Goal: Communication & Community: Answer question/provide support

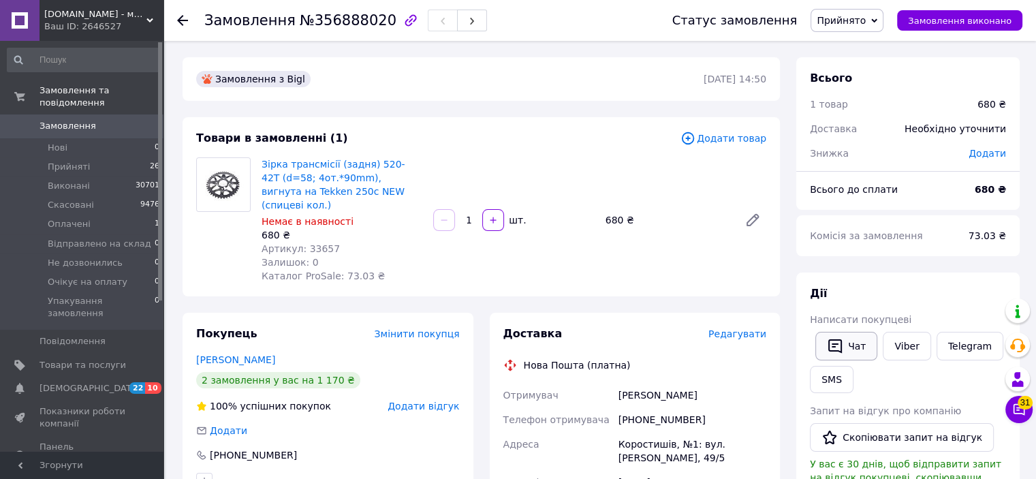
click at [855, 341] on button "Чат" at bounding box center [846, 346] width 62 height 29
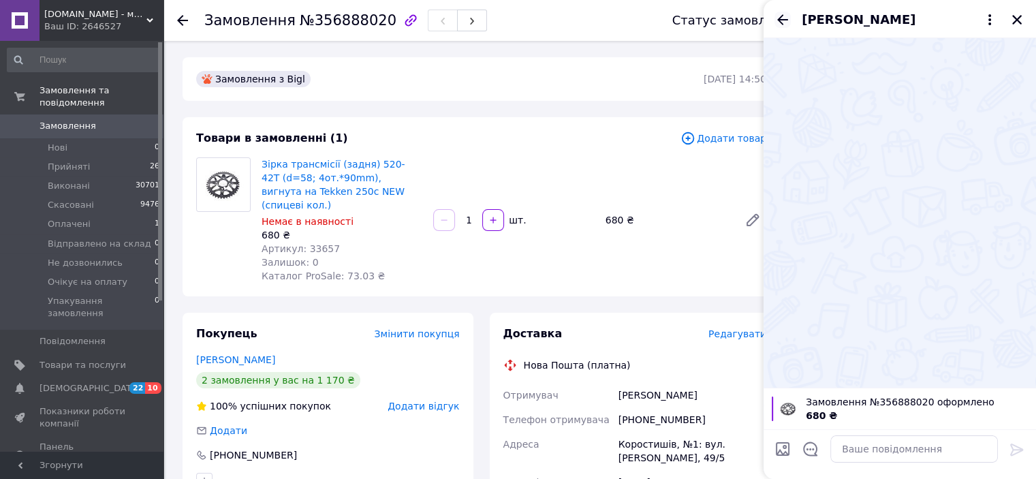
click at [789, 20] on icon "Назад" at bounding box center [782, 20] width 16 height 16
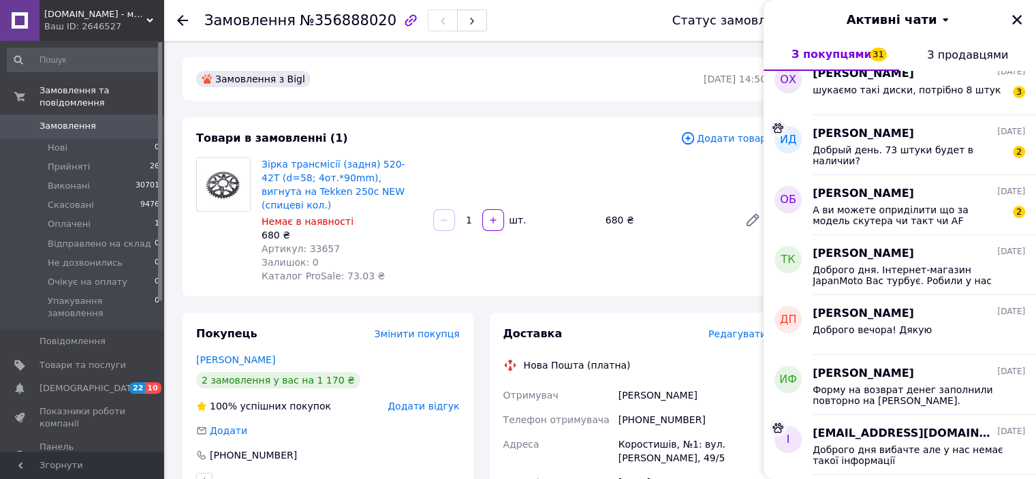
scroll to position [790, 0]
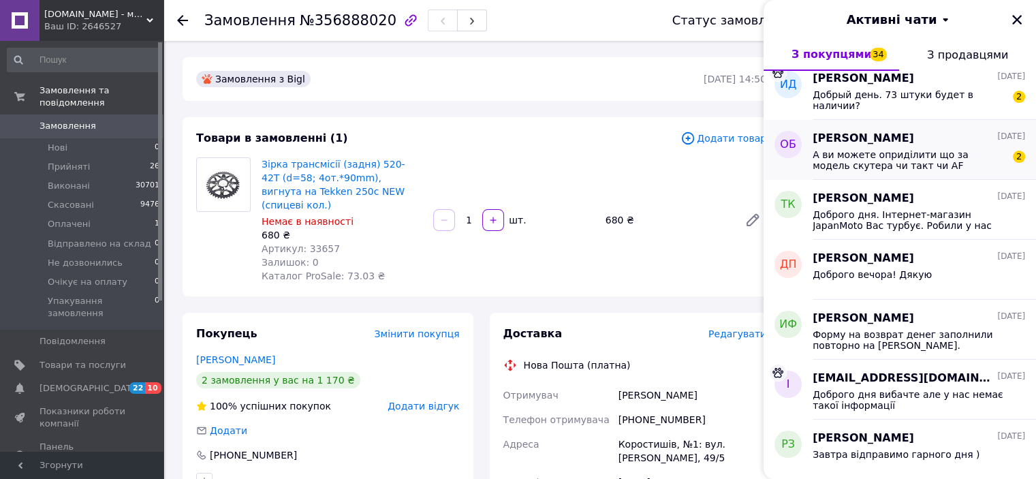
click at [930, 157] on span "А ви можете оприділити що за модель скутера чи такт чи AF" at bounding box center [908, 160] width 193 height 22
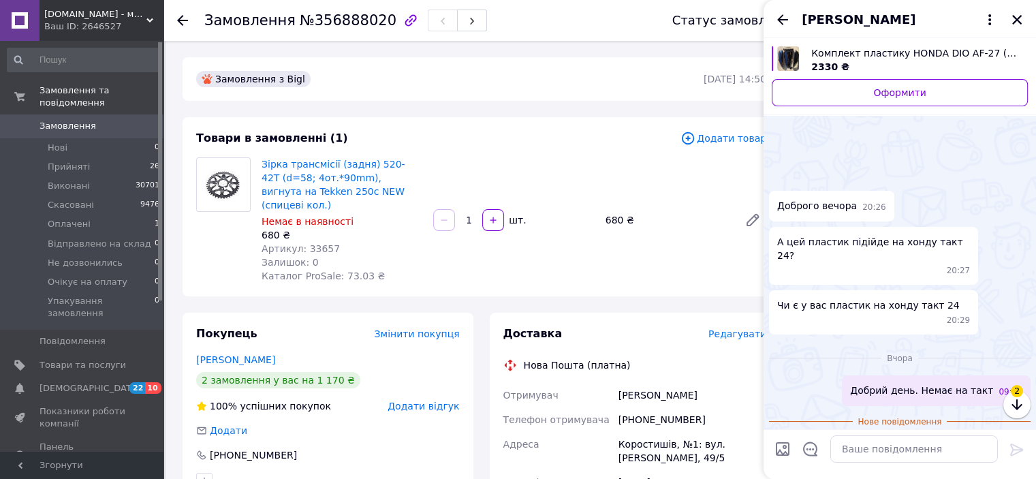
scroll to position [79, 0]
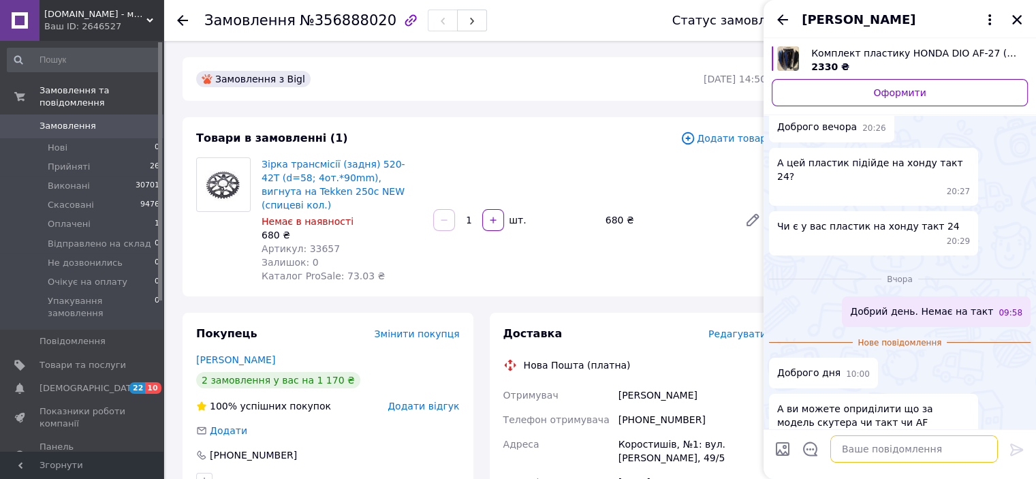
click at [878, 454] on textarea at bounding box center [914, 448] width 168 height 27
click at [885, 452] on textarea at bounding box center [914, 448] width 168 height 27
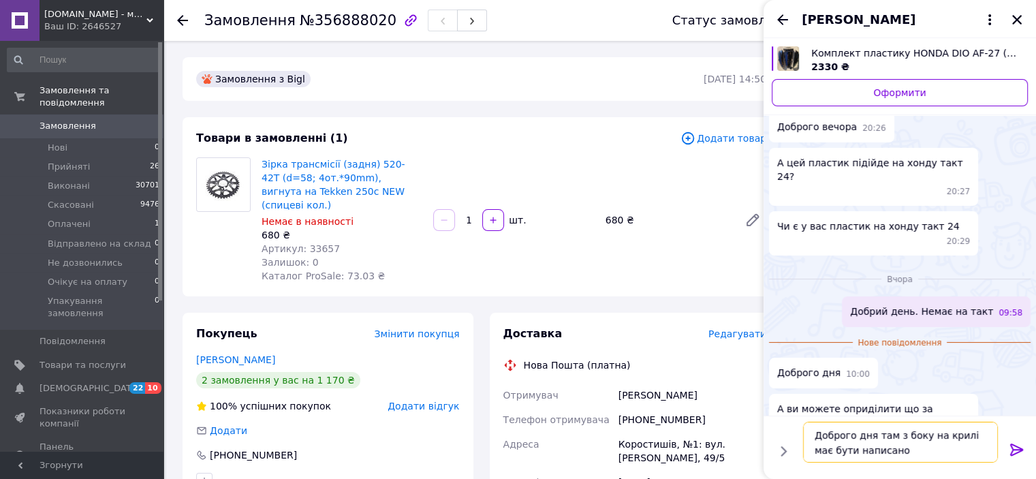
type textarea "Доброго дня там з боку на крилі має бути написано"
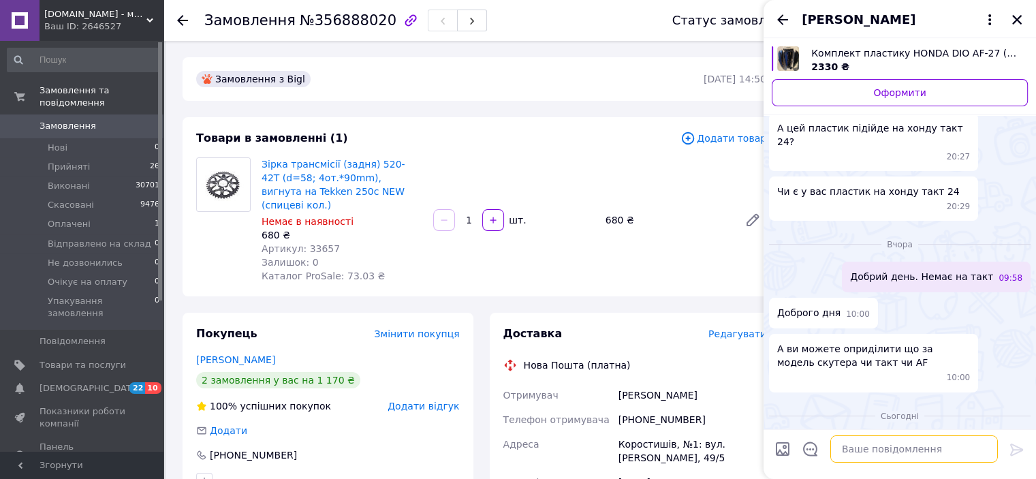
scroll to position [119, 0]
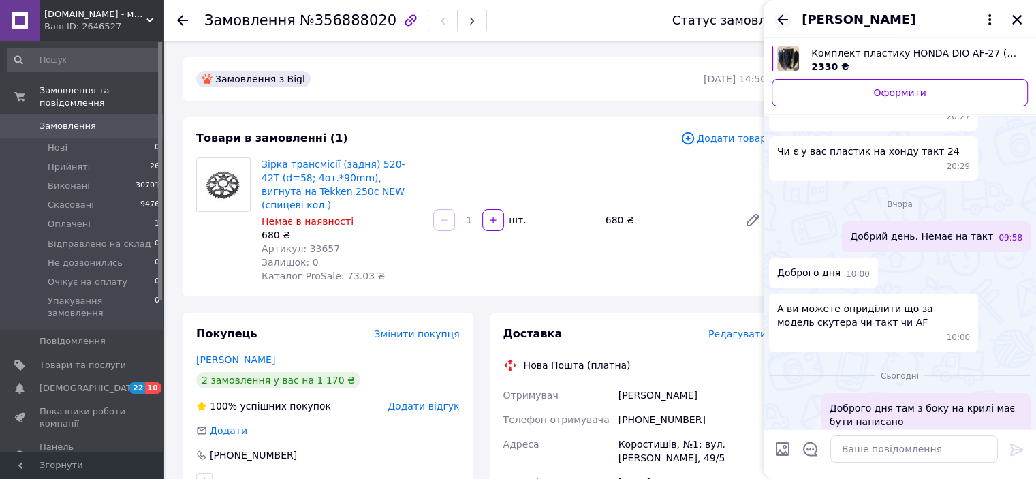
click at [783, 18] on icon "Назад" at bounding box center [782, 20] width 16 height 16
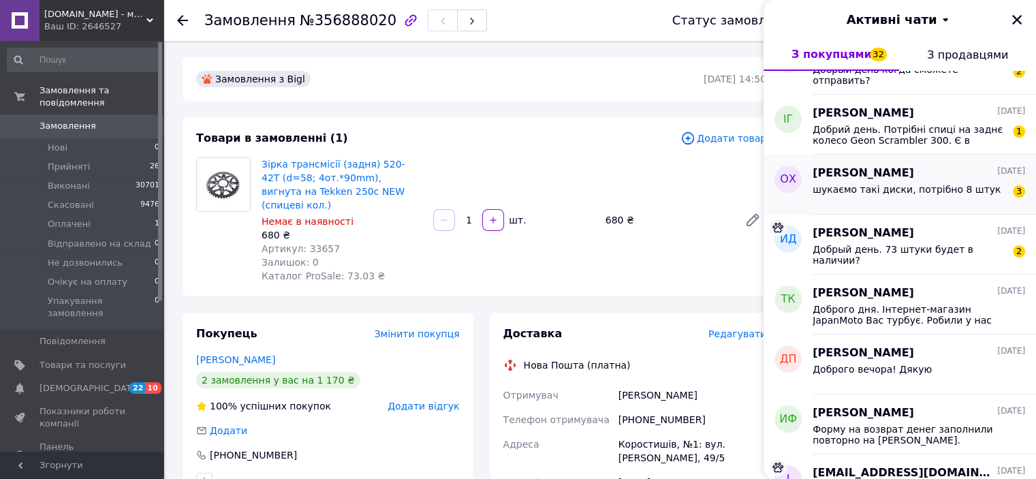
scroll to position [681, 0]
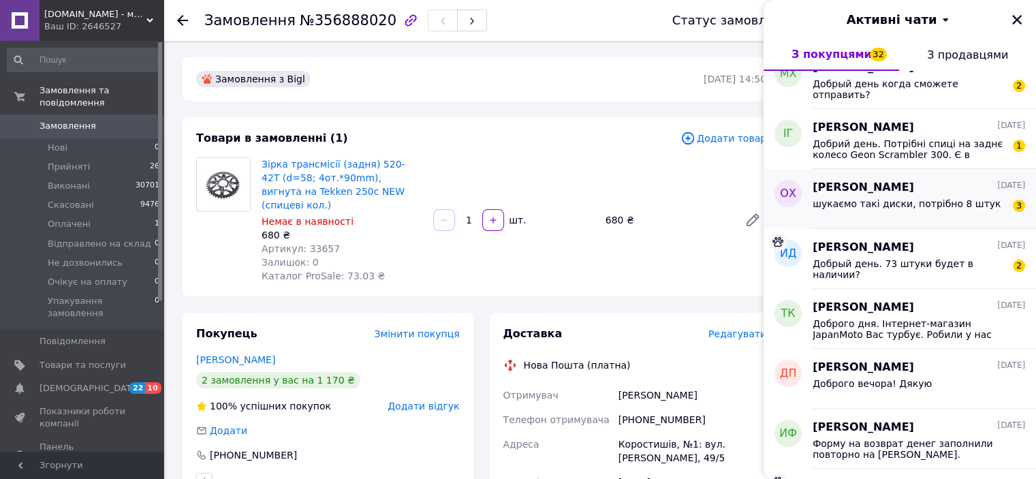
click at [921, 210] on div "шукаємо такі диски, потрібно 8 штук" at bounding box center [906, 207] width 188 height 19
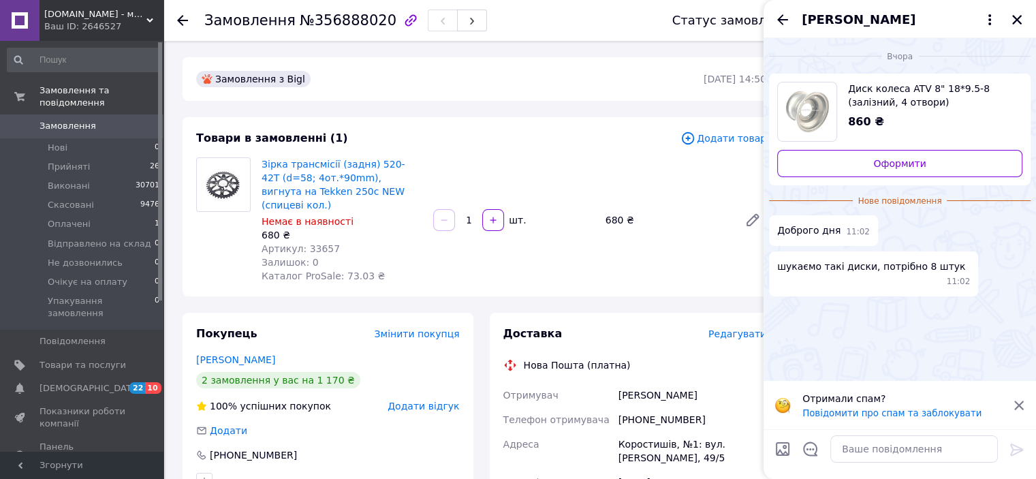
click at [868, 86] on span "Диск колеса ATV 8" 18*9.5-8 (залізний, 4 отвори)" at bounding box center [929, 95] width 163 height 27
click at [913, 451] on textarea at bounding box center [914, 448] width 168 height 27
type textarea "Доброго дня у наявності маємо 5 шт"
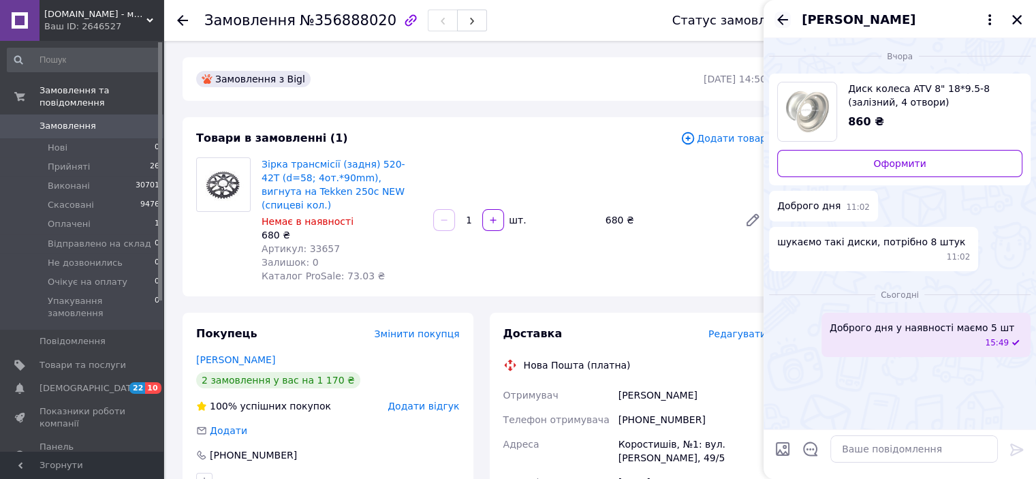
click at [783, 18] on icon "Назад" at bounding box center [782, 20] width 16 height 16
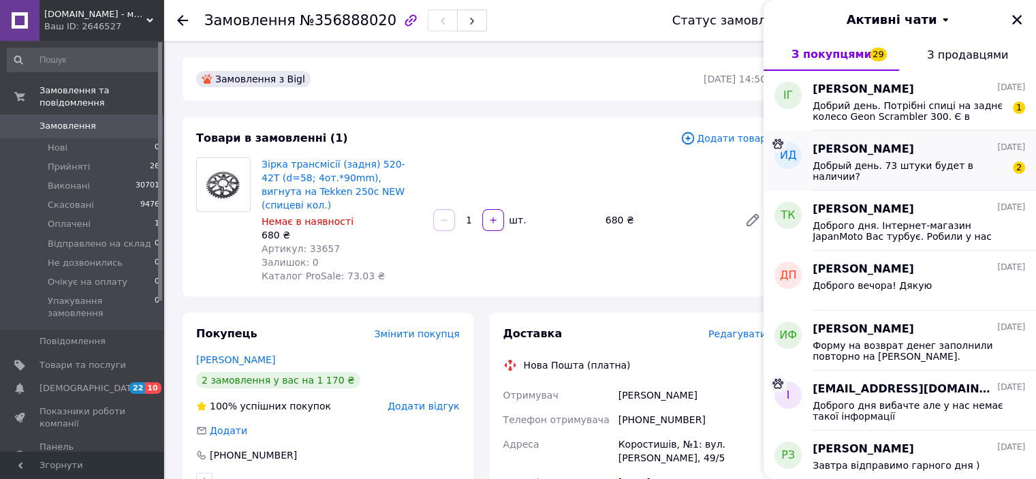
scroll to position [749, 0]
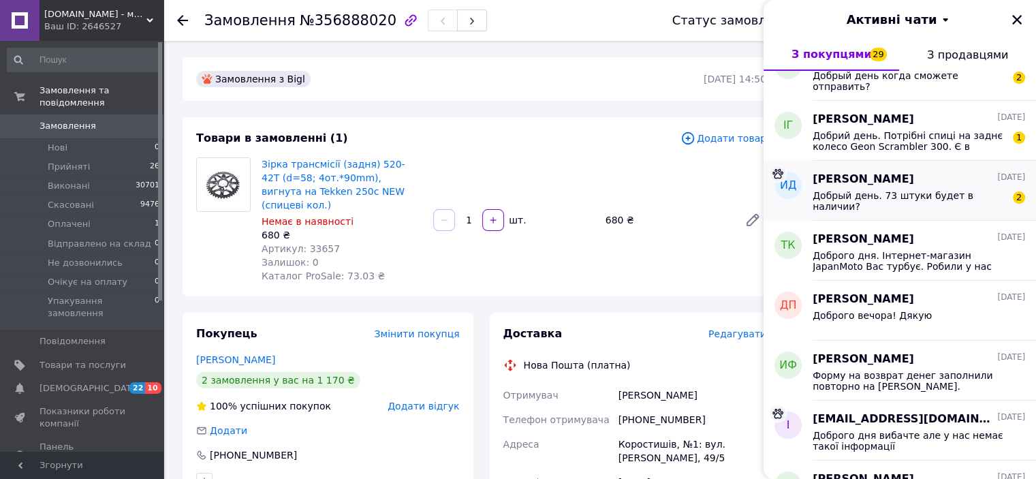
click at [949, 197] on span "Добрый день. 73 штуки будет в наличии?" at bounding box center [908, 201] width 193 height 22
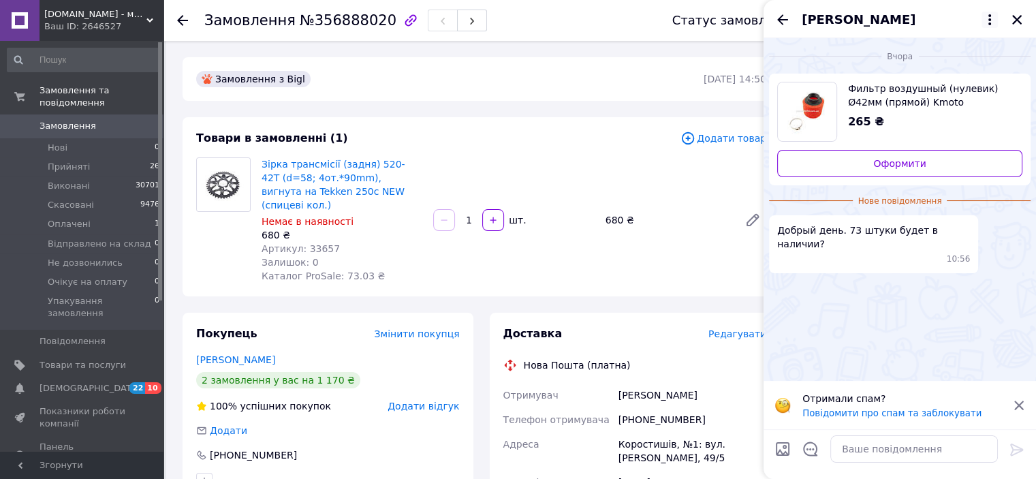
click at [991, 20] on icon at bounding box center [989, 20] width 16 height 16
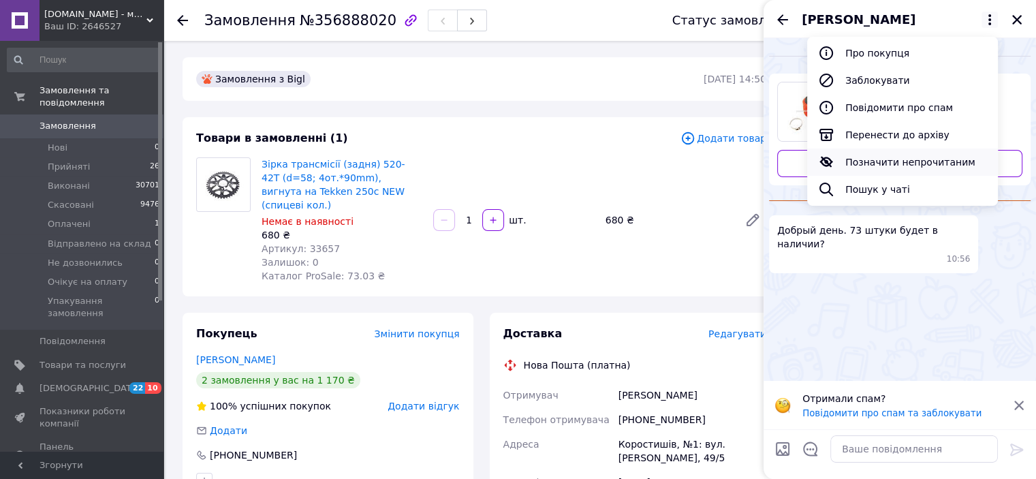
click at [881, 163] on button "Позначити непрочитаним" at bounding box center [902, 161] width 191 height 27
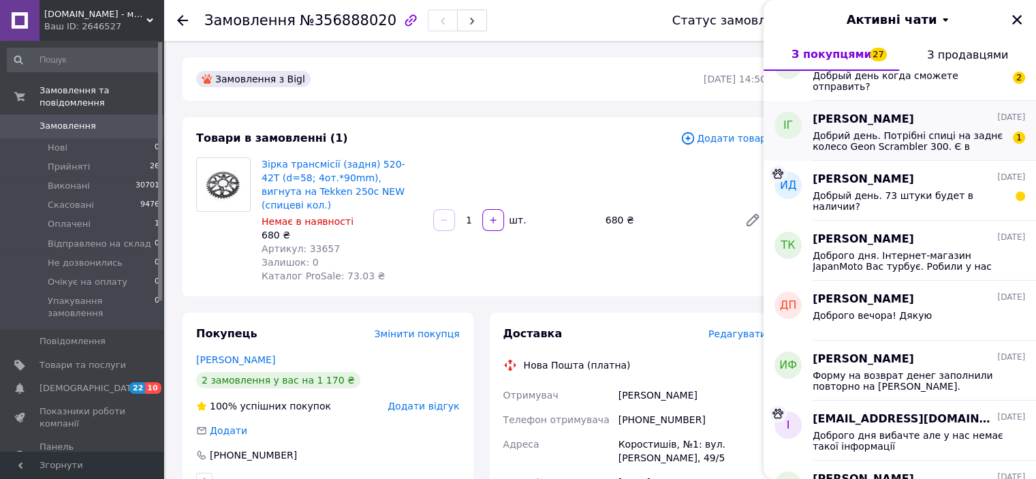
click at [923, 136] on span "Добрий день. Потрібні спиці на заднє колесо Geon Scrambler 300. Є в наявності?" at bounding box center [908, 141] width 193 height 22
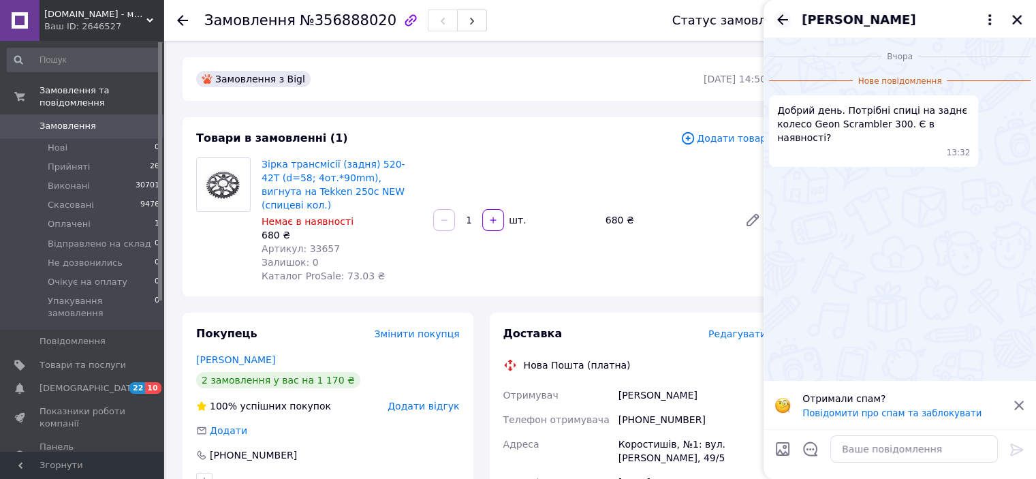
click at [783, 16] on icon "Назад" at bounding box center [782, 20] width 16 height 16
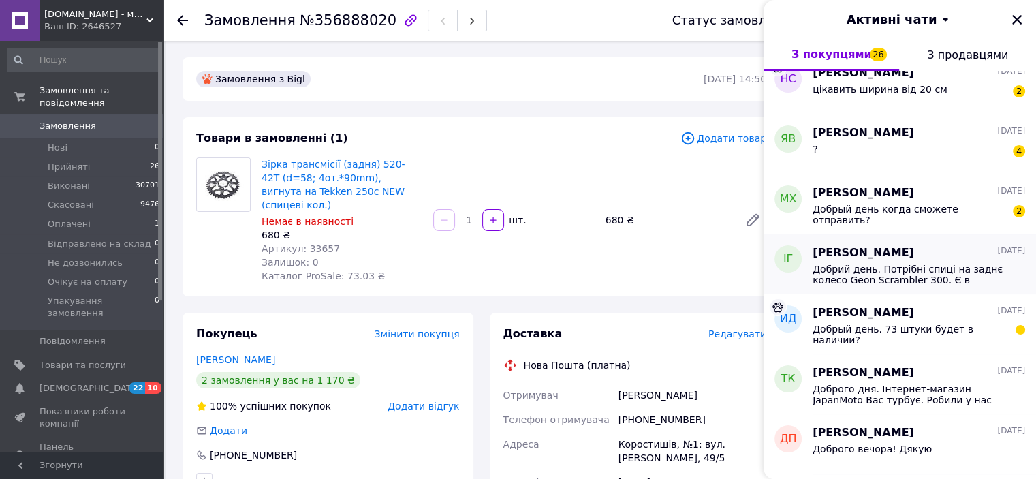
scroll to position [681, 0]
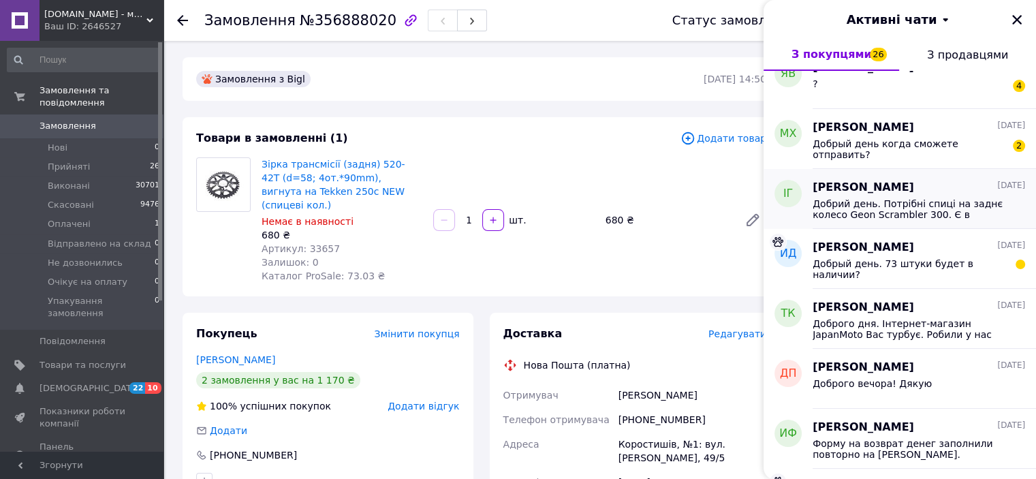
click at [884, 204] on span "Добрий день. Потрібні спиці на заднє колесо Geon Scrambler 300. Є в наявності?" at bounding box center [908, 209] width 193 height 22
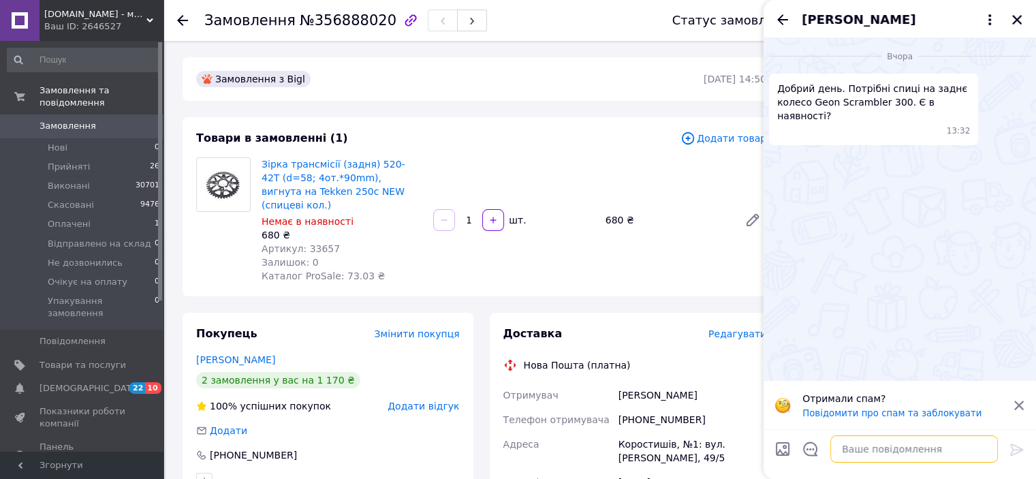
click at [889, 451] on textarea at bounding box center [914, 448] width 168 height 27
type textarea "Доброго дня Ні немає"
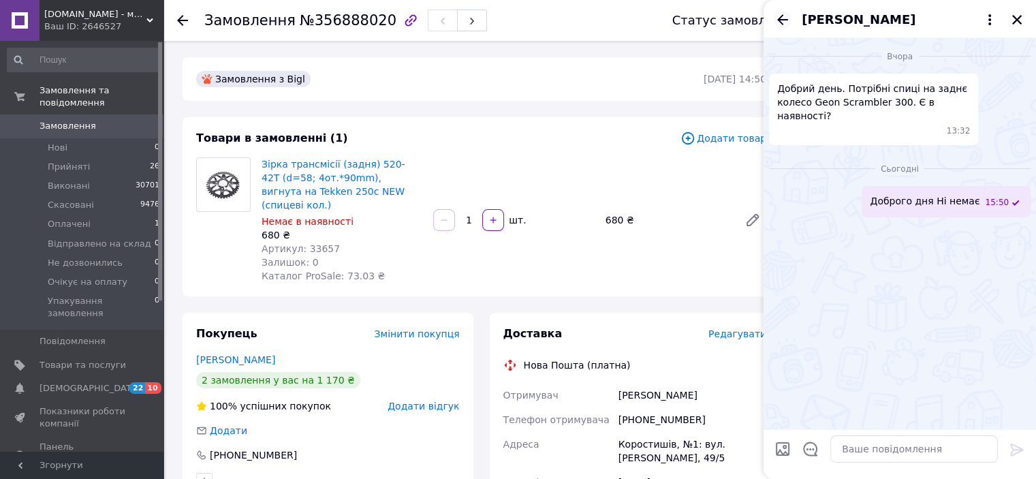
click at [778, 22] on icon "Назад" at bounding box center [782, 20] width 16 height 16
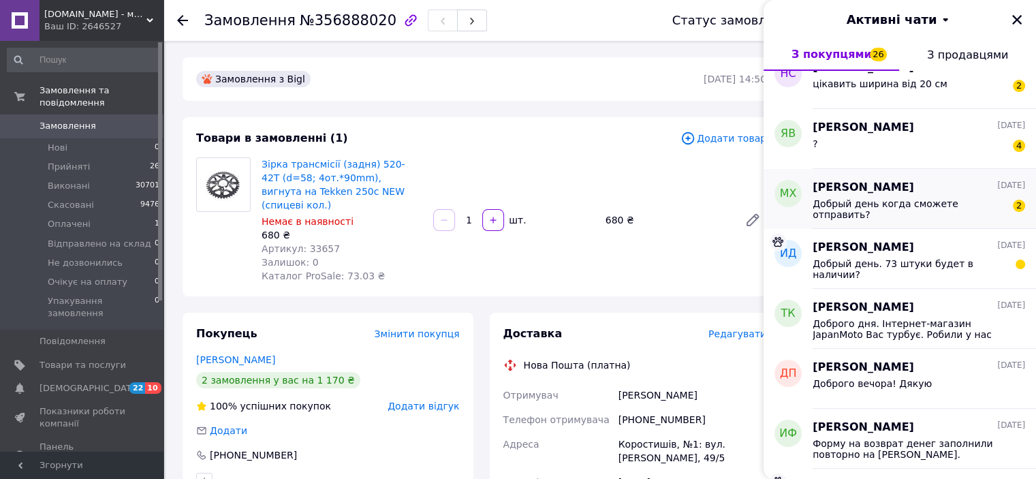
click at [959, 198] on span "Добрый день когда сможете отправить?" at bounding box center [908, 209] width 193 height 22
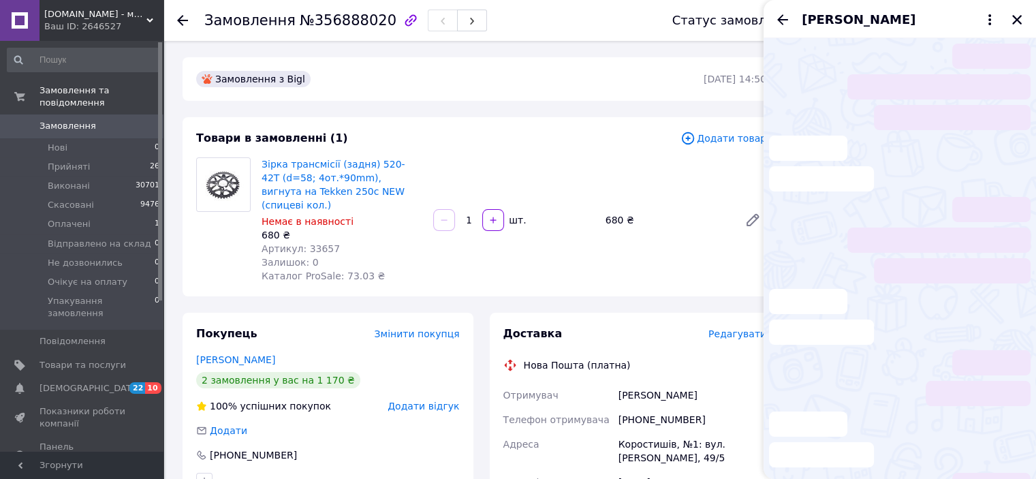
scroll to position [1, 0]
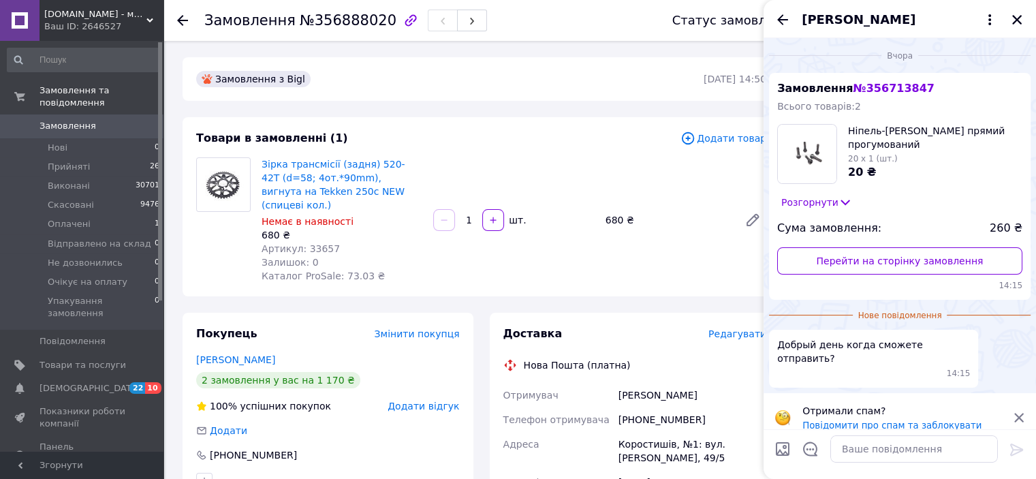
click at [883, 138] on span "Ніпель-вентиль колеса прямий прогумований" at bounding box center [935, 137] width 174 height 27
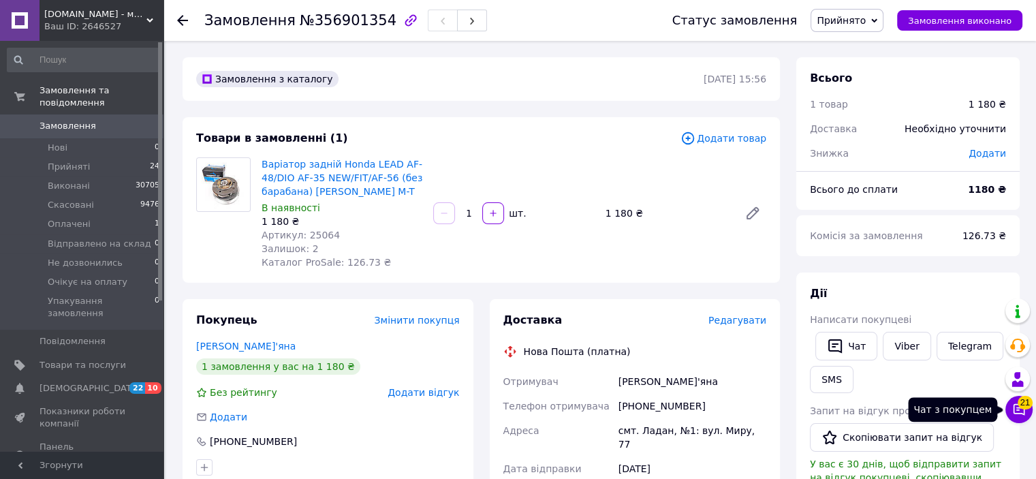
click at [1017, 408] on icon at bounding box center [1019, 409] width 14 height 14
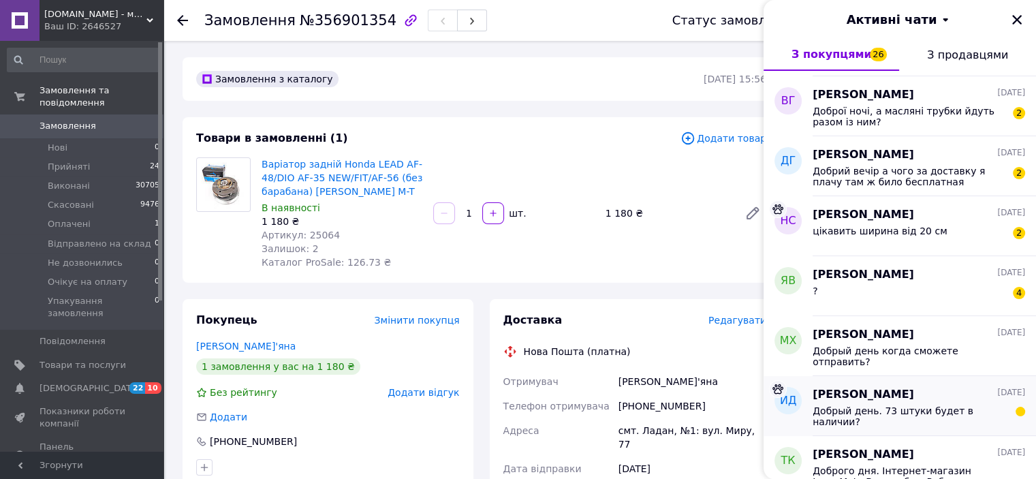
scroll to position [545, 0]
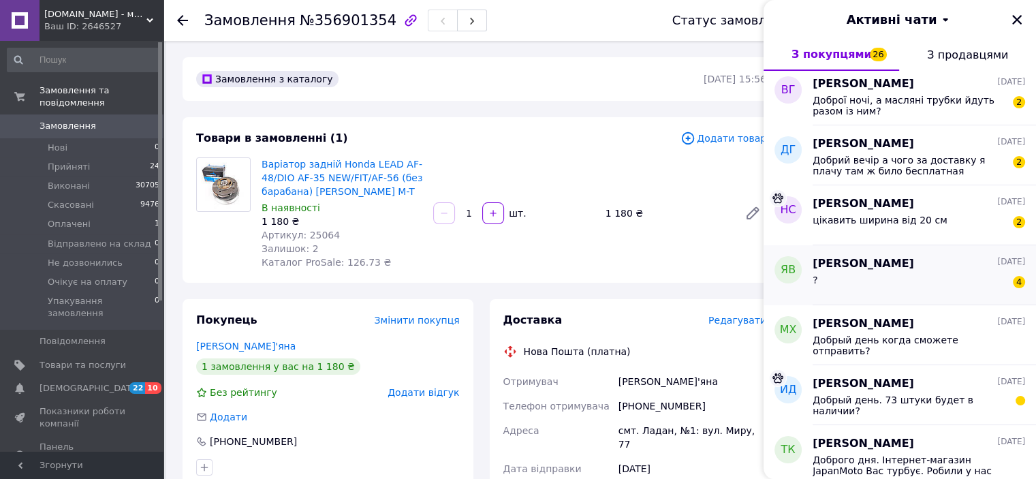
click at [889, 281] on div "? 4" at bounding box center [918, 283] width 212 height 22
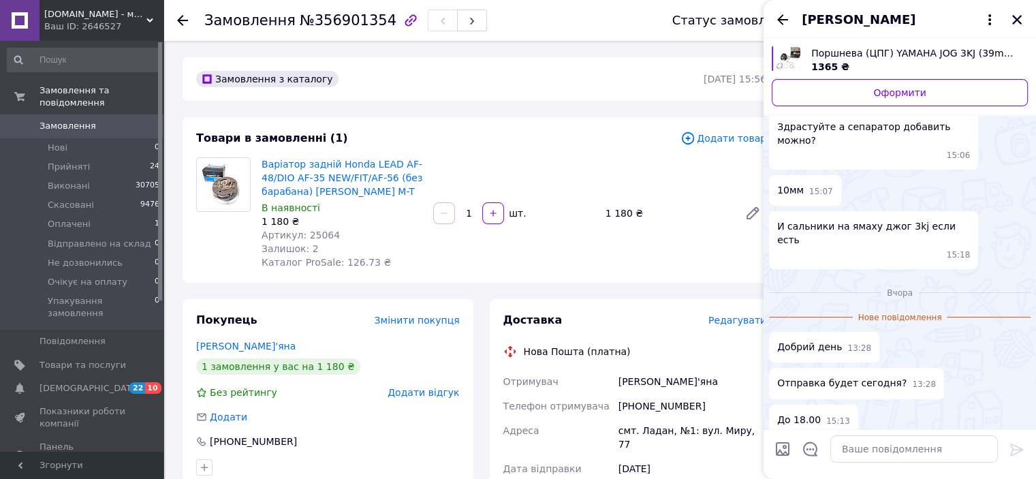
scroll to position [114, 0]
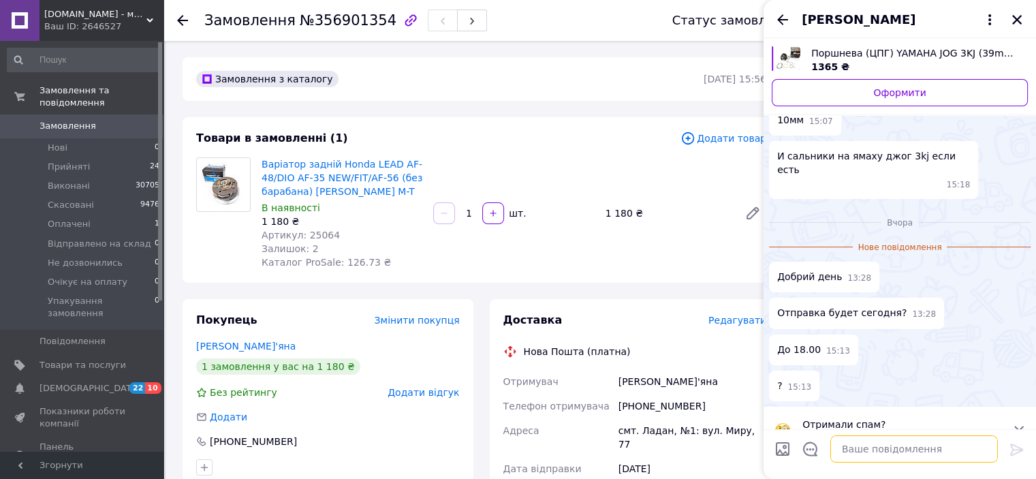
click at [937, 447] on textarea at bounding box center [914, 448] width 168 height 27
type textarea "Доброго дня замовлення в дорозы )"
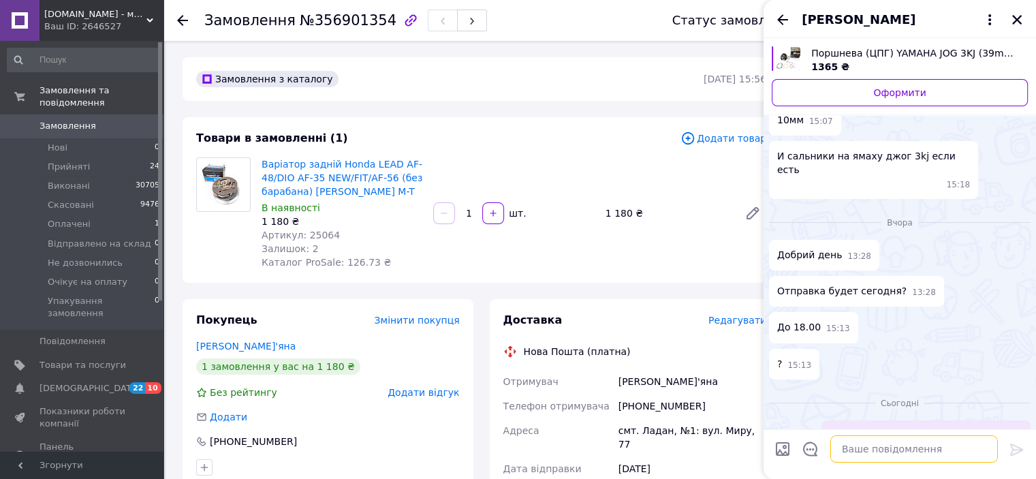
scroll to position [128, 0]
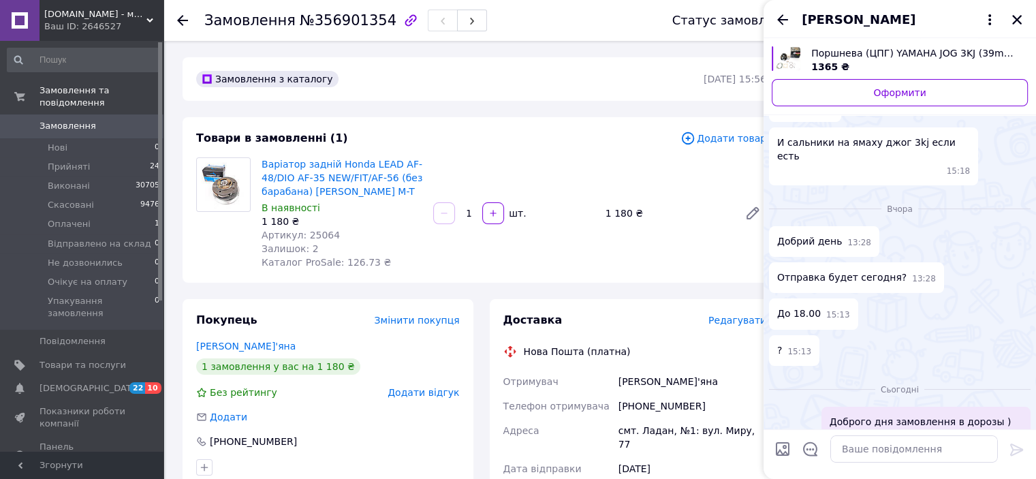
drag, startPoint x: 953, startPoint y: 397, endPoint x: 981, endPoint y: 408, distance: 30.0
click at [981, 431] on div "16:22" at bounding box center [928, 437] width 187 height 12
click at [938, 459] on button "Редагувати" at bounding box center [948, 472] width 163 height 27
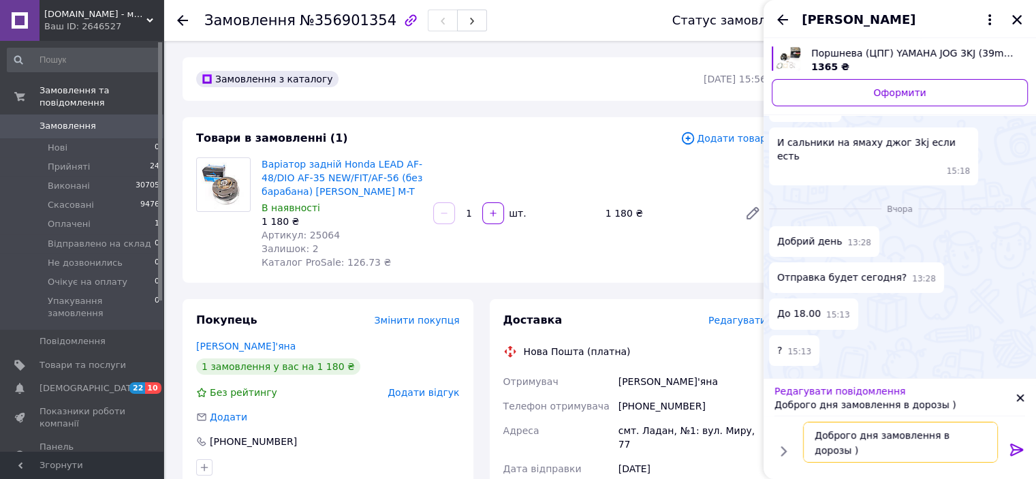
click at [967, 432] on textarea "Доброго дня замовлення в дорозы )" at bounding box center [900, 442] width 195 height 41
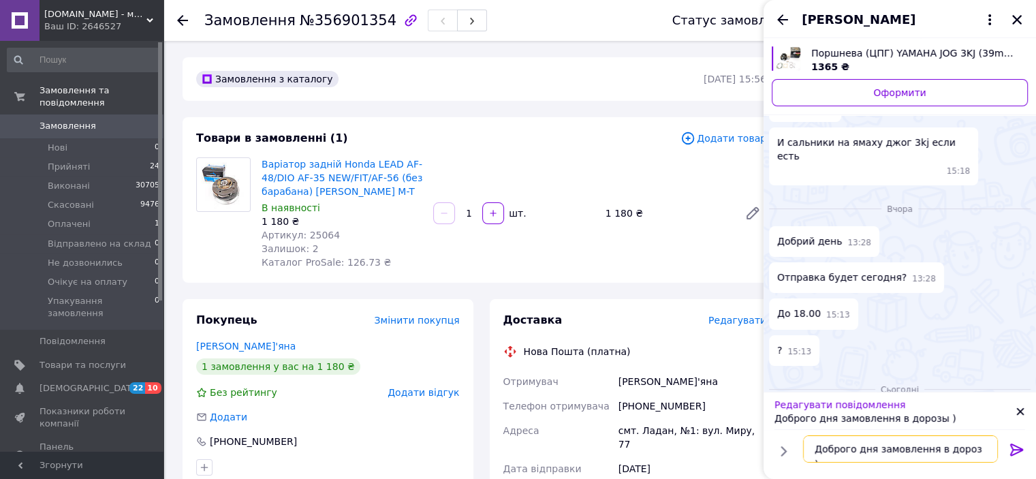
type textarea "Доброго дня замовлення в дорозі )"
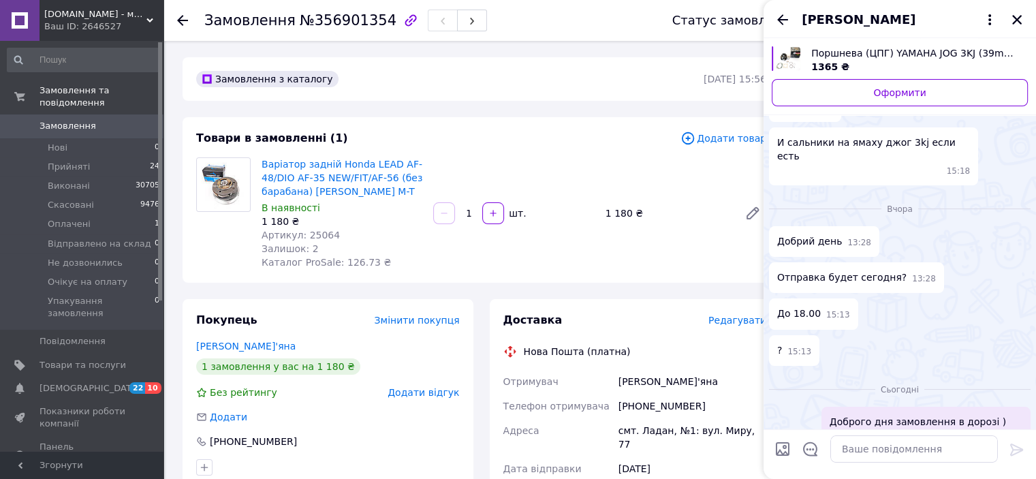
click at [787, 14] on icon "Назад" at bounding box center [782, 20] width 16 height 16
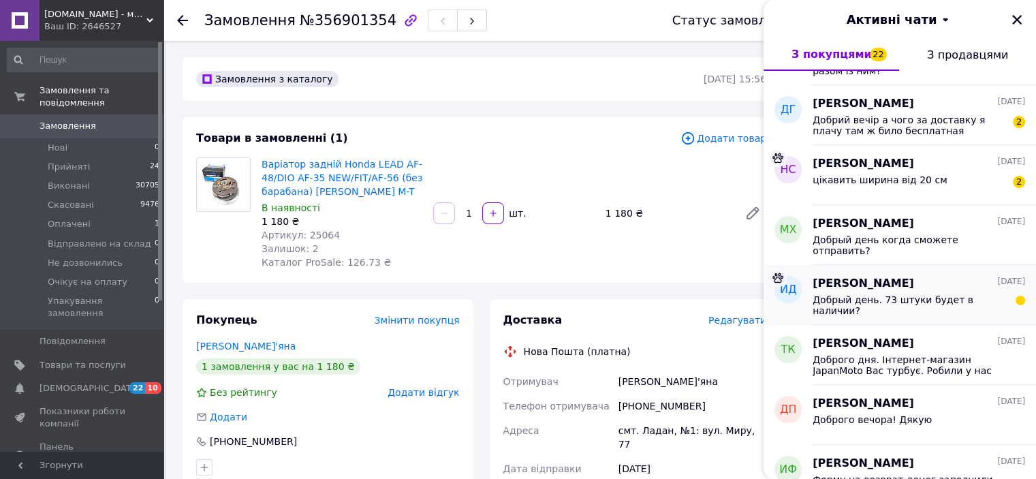
scroll to position [613, 0]
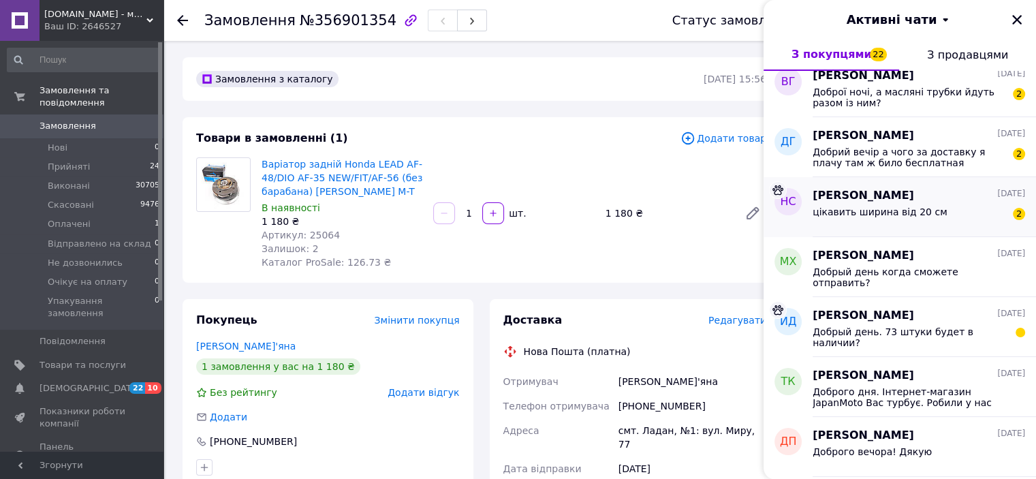
click at [910, 209] on span "цікавить ширина від 20 см" at bounding box center [879, 211] width 135 height 11
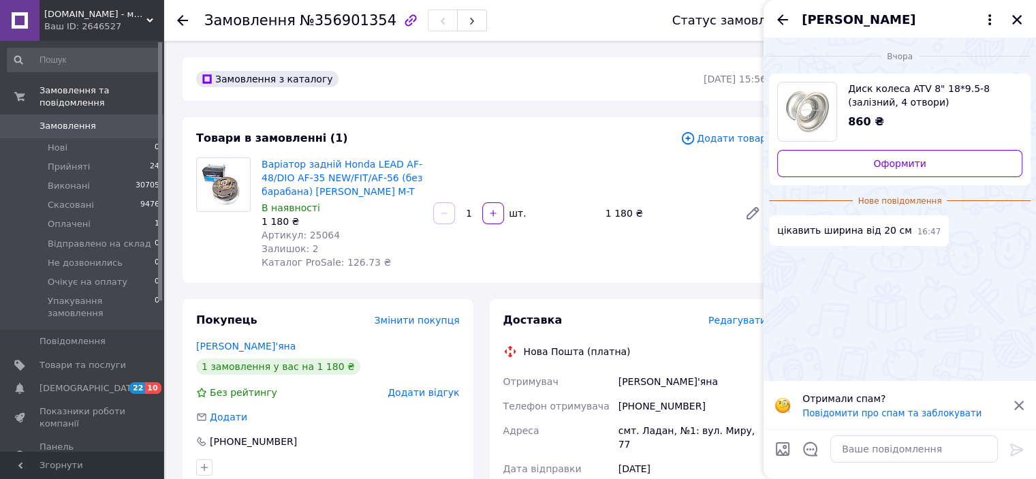
click at [890, 97] on span "Диск колеса ATV 8" 18*9.5-8 (залізний, 4 отвори)" at bounding box center [929, 95] width 163 height 27
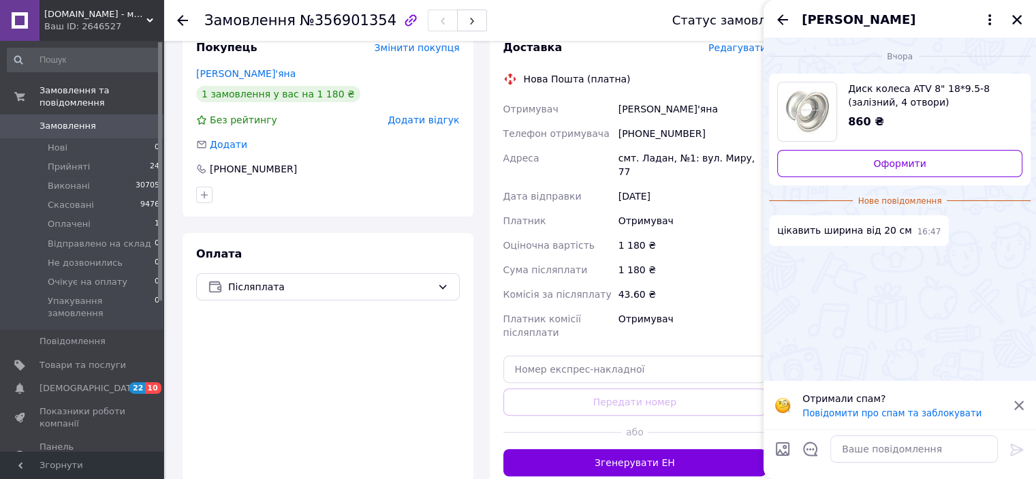
scroll to position [136, 0]
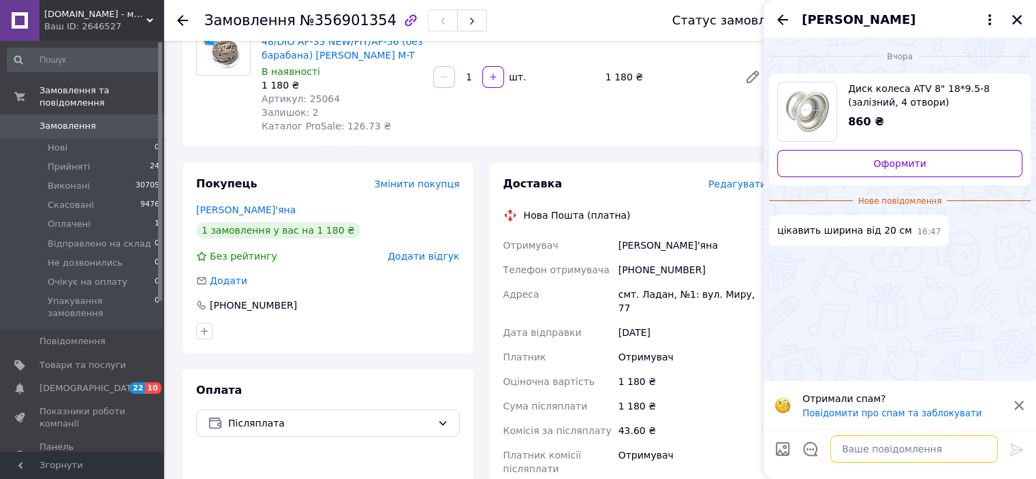
click at [874, 449] on textarea at bounding box center [914, 448] width 168 height 27
type textarea "Д"
click at [985, 19] on icon at bounding box center [989, 20] width 16 height 16
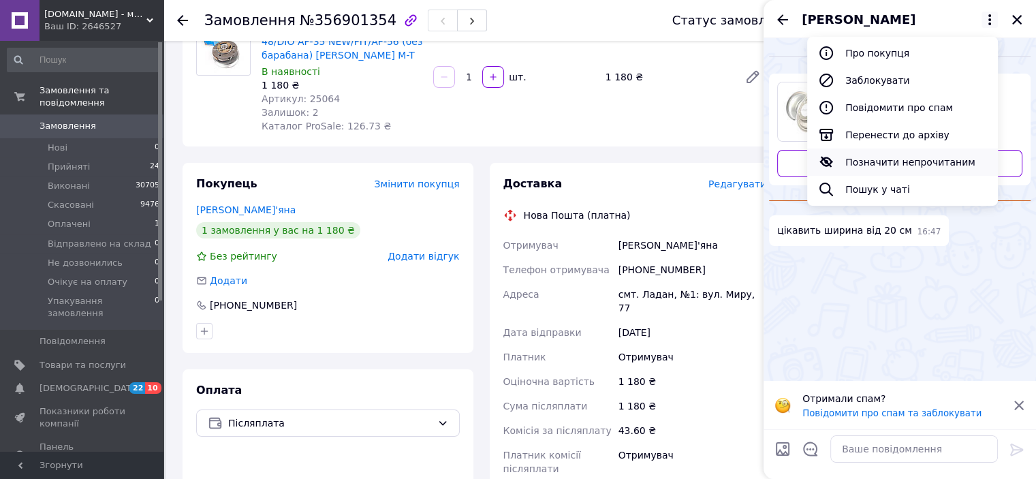
click at [876, 168] on button "Позначити непрочитаним" at bounding box center [902, 161] width 191 height 27
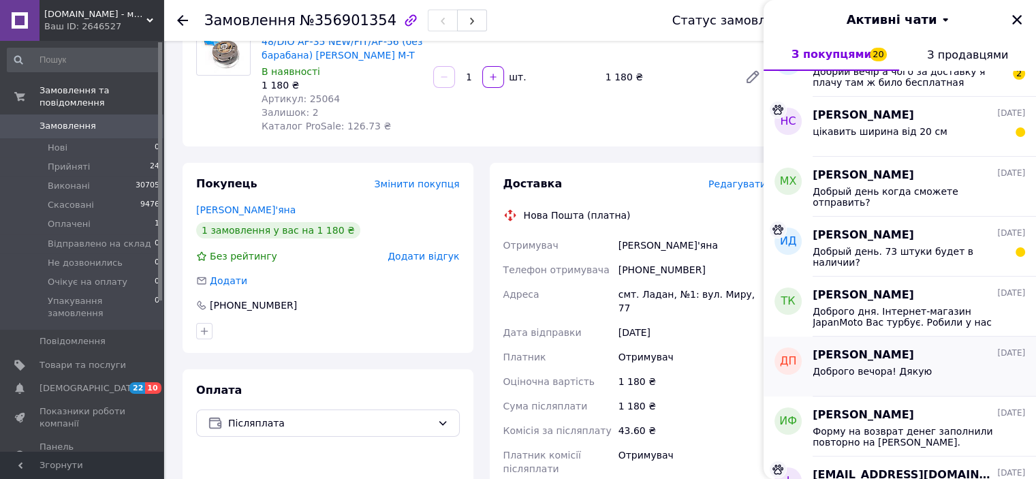
scroll to position [545, 0]
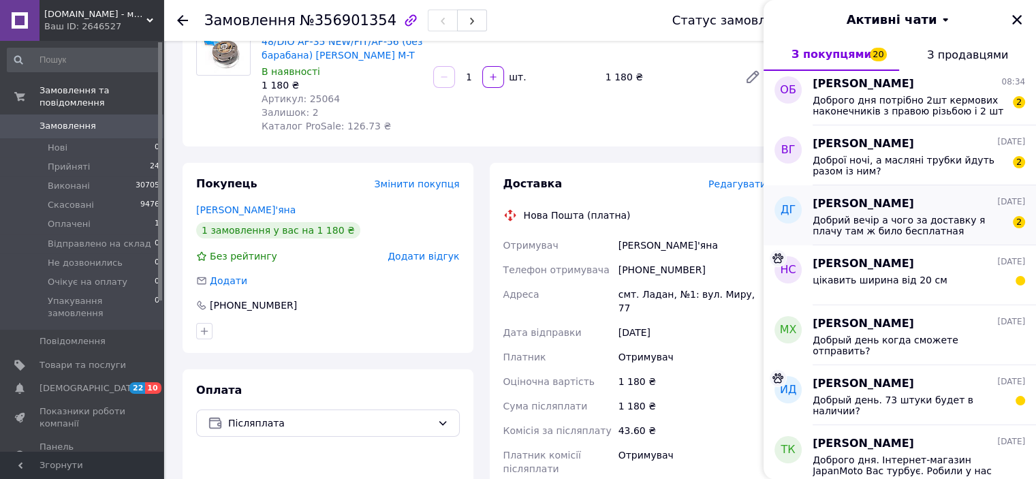
click at [921, 219] on span "Добрий вечір а чого за доставку я плачу там ж било бесплатная доставка?" at bounding box center [908, 226] width 193 height 22
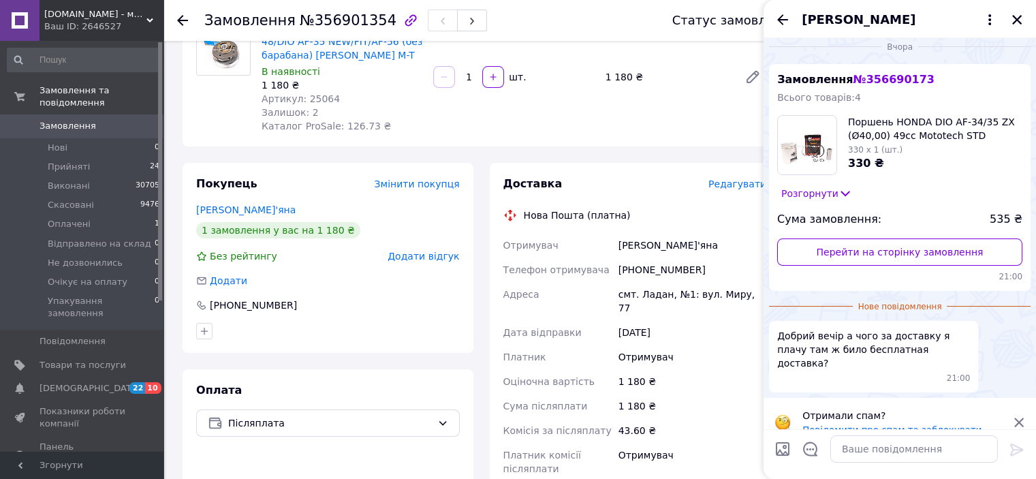
scroll to position [14, 0]
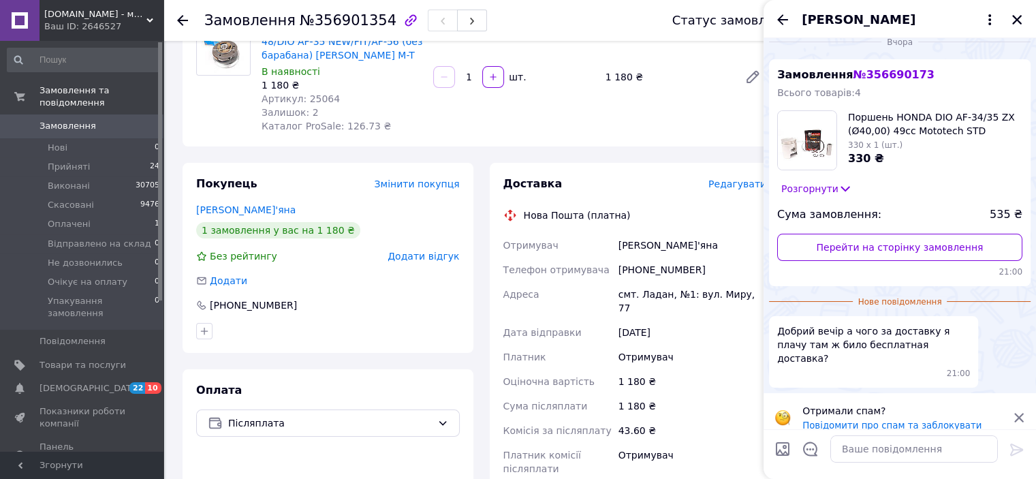
click at [1020, 411] on icon at bounding box center [1019, 417] width 12 height 12
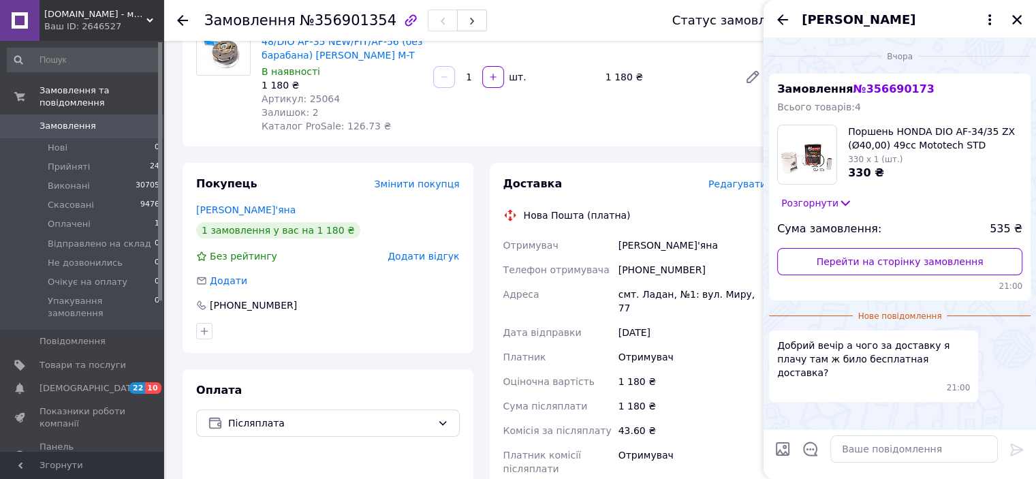
scroll to position [0, 0]
click at [928, 448] on textarea at bounding box center [914, 448] width 168 height 27
click at [894, 443] on textarea at bounding box center [914, 448] width 168 height 27
type textarea "Доброго дня змінився статус доставки ?"
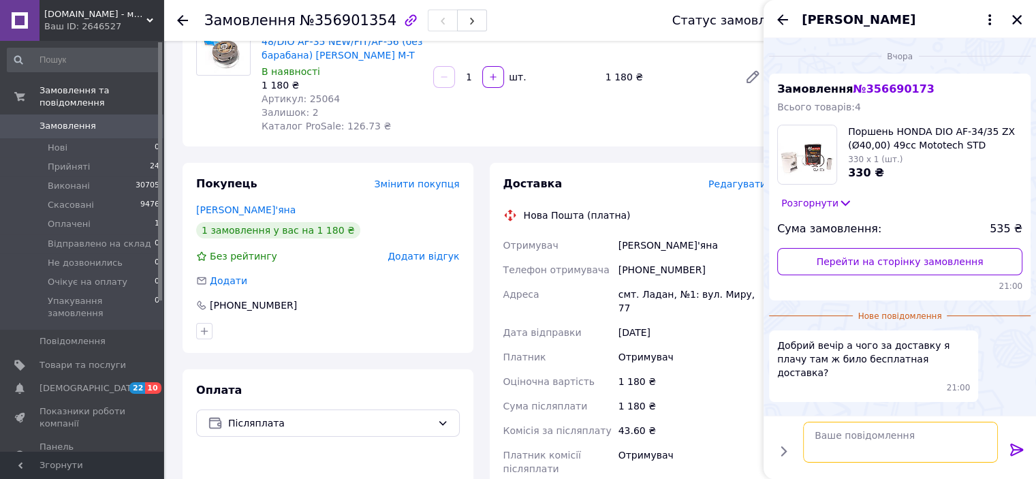
scroll to position [25, 0]
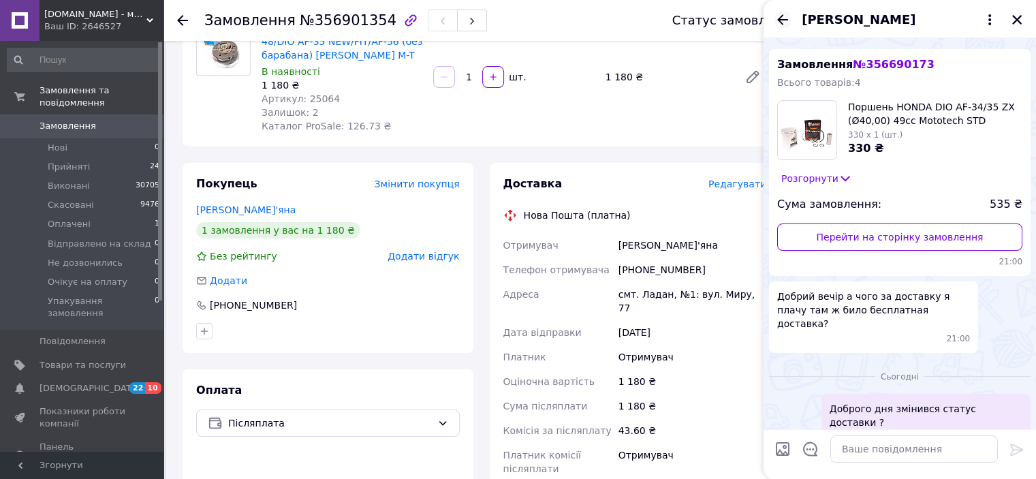
click at [781, 20] on icon "Назад" at bounding box center [782, 19] width 11 height 10
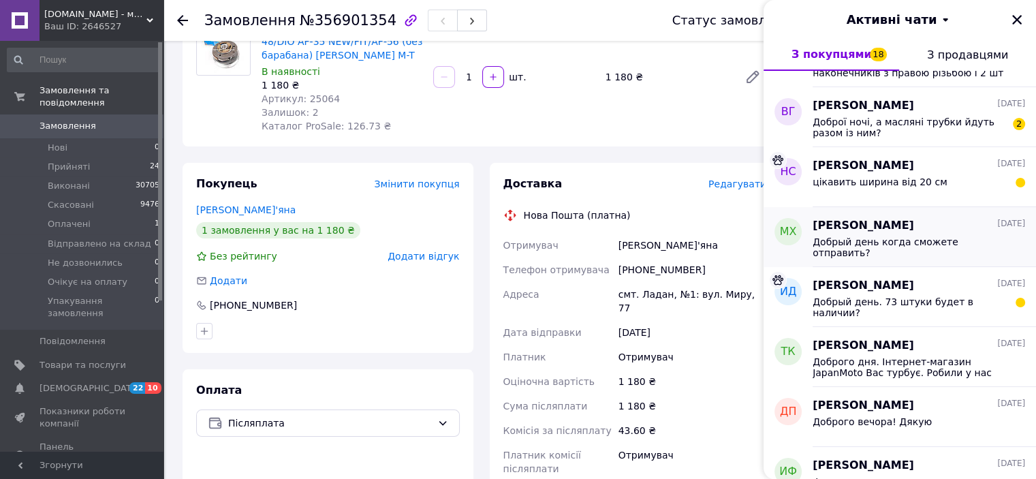
scroll to position [613, 0]
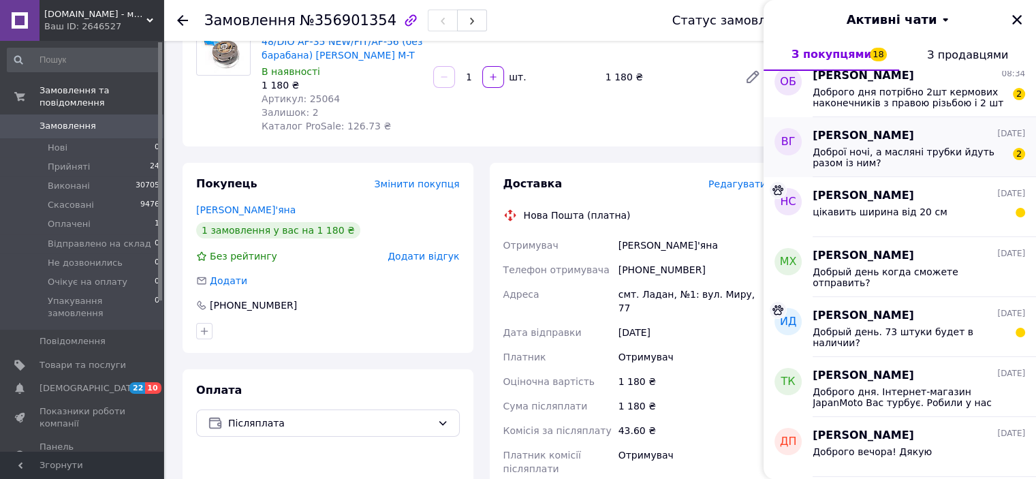
click at [899, 160] on span "Доброї ночі, а масляні трубки йдуть разом із ним?" at bounding box center [908, 157] width 193 height 22
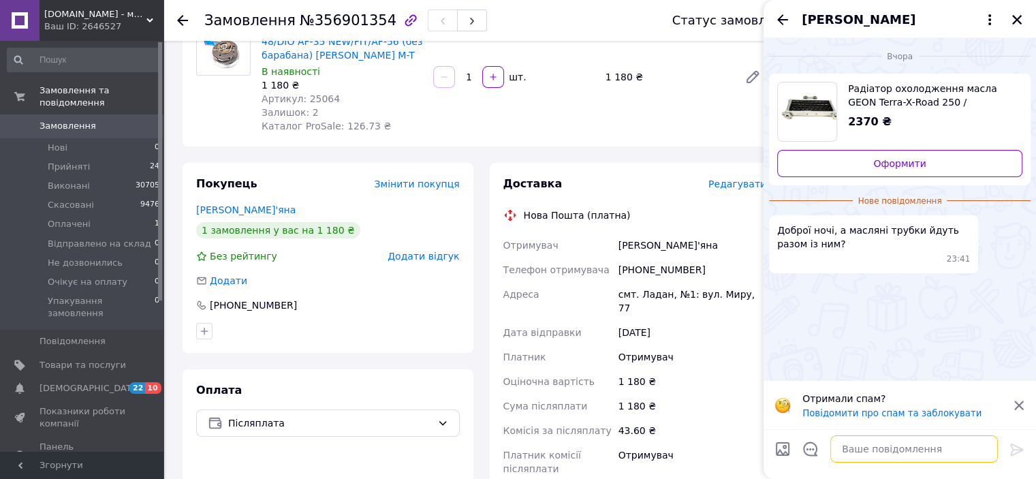
click at [861, 449] on textarea at bounding box center [914, 448] width 168 height 27
type textarea "Доброго дня ні все так як на фотоо"
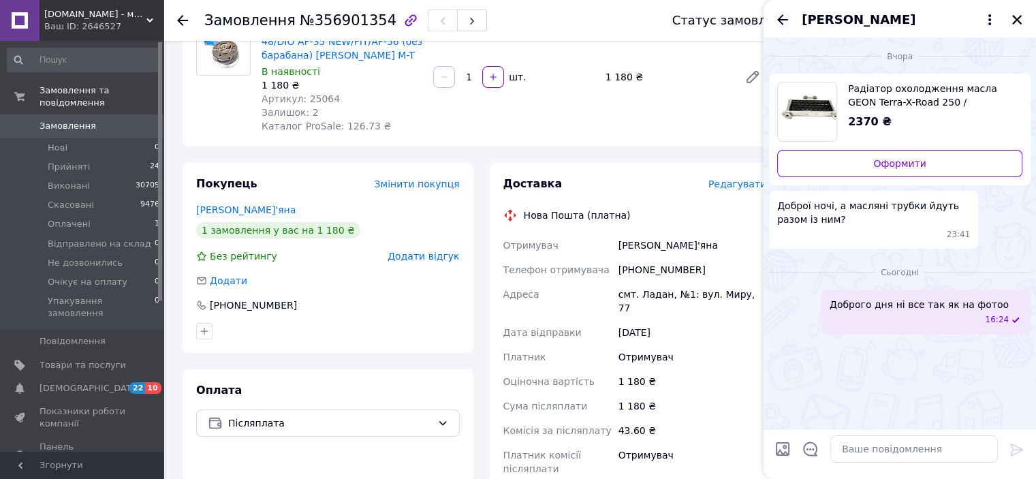
click at [780, 22] on icon "Назад" at bounding box center [782, 20] width 16 height 16
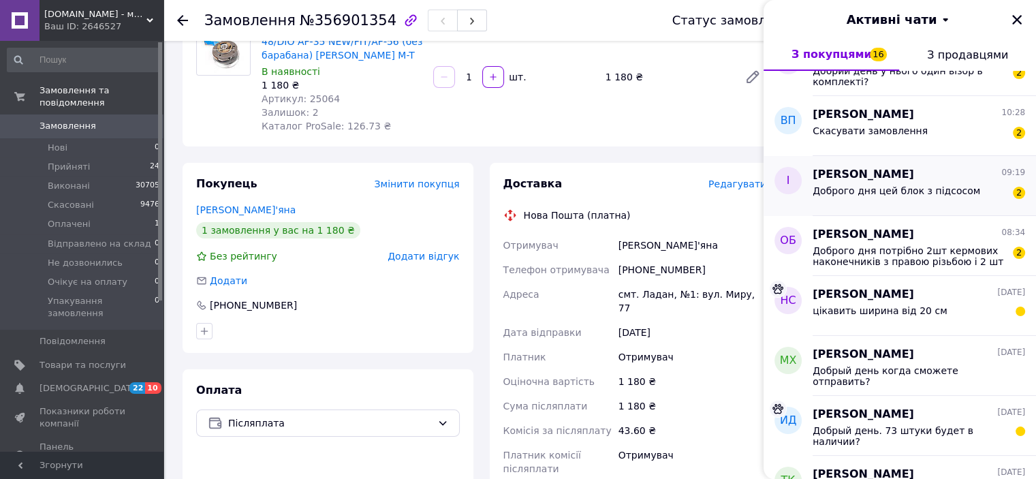
scroll to position [545, 0]
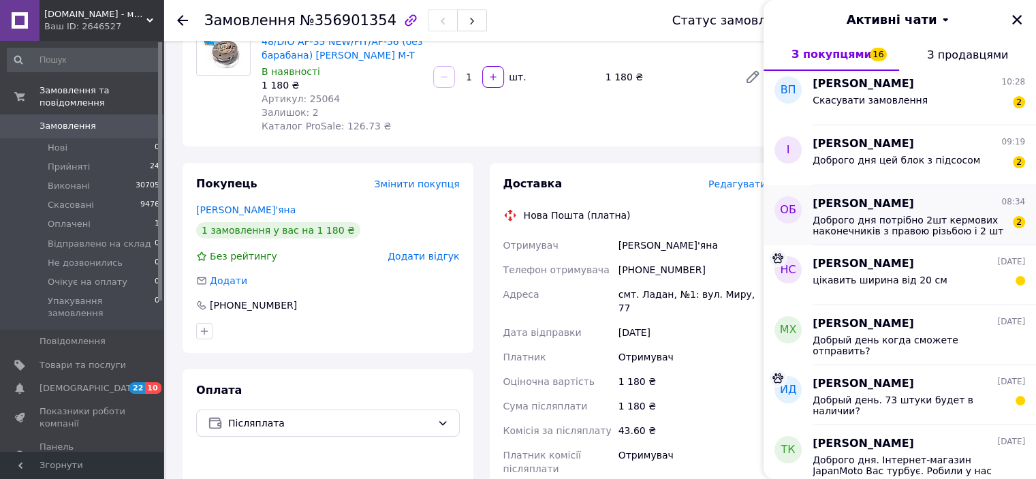
click at [898, 226] on span "Доброго дня потрібно 2шт кермових наконечників з правою різьбою і 2 шт з лівою." at bounding box center [908, 226] width 193 height 22
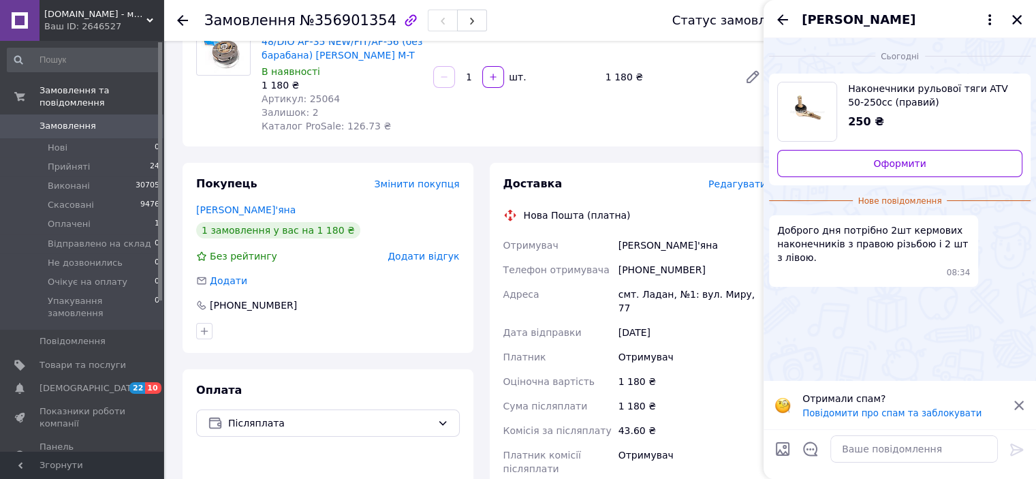
click at [872, 86] on span "Наконечники рульової тяги ATV 50-250сс (правий)" at bounding box center [929, 95] width 163 height 27
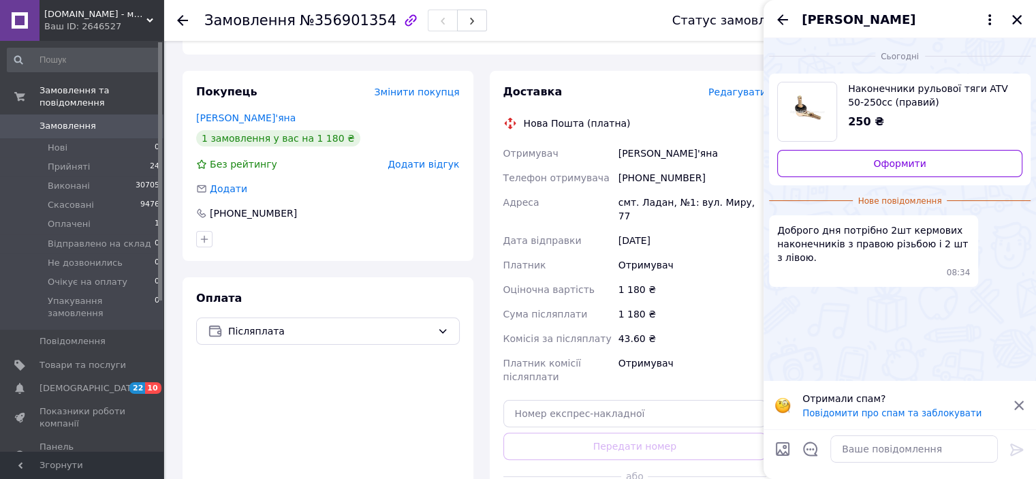
scroll to position [341, 0]
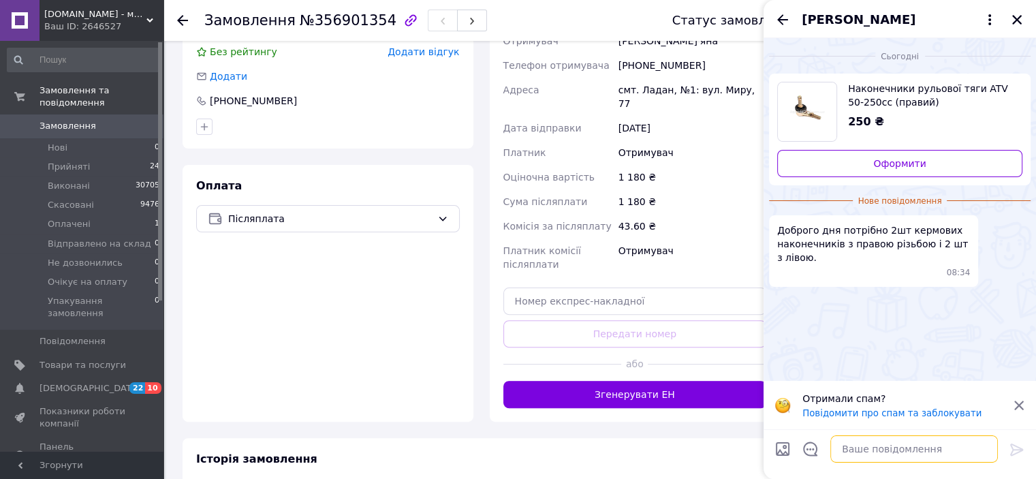
click at [893, 449] on textarea at bounding box center [914, 448] width 168 height 27
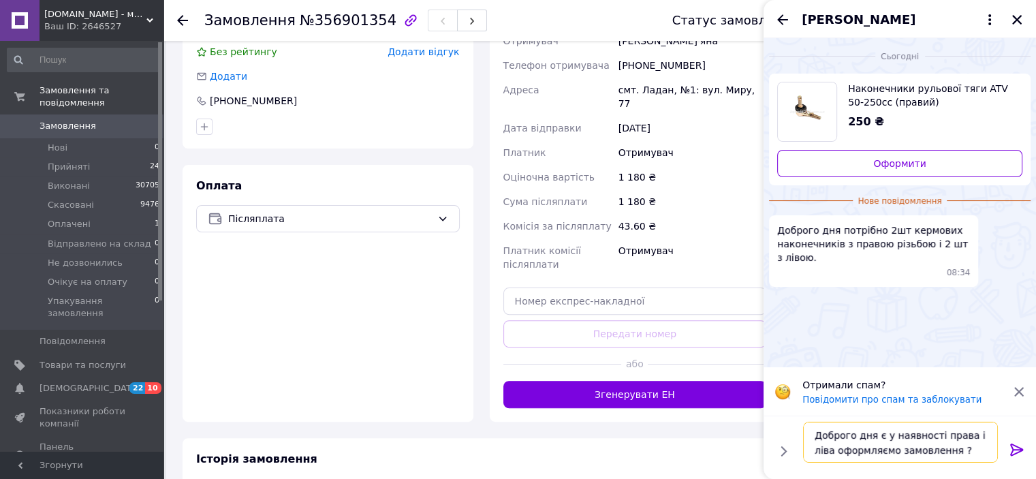
click at [932, 436] on textarea "Доброго дня є у наявності права і ліва оформляємо замовлення ?" at bounding box center [900, 442] width 195 height 41
click at [983, 437] on textarea "Доброго дня є у наявності права і ліва оформляємо замовлення ?" at bounding box center [900, 442] width 195 height 41
type textarea "Доброго дня є у наявності права і ліва, оформляємо замовлення ?"
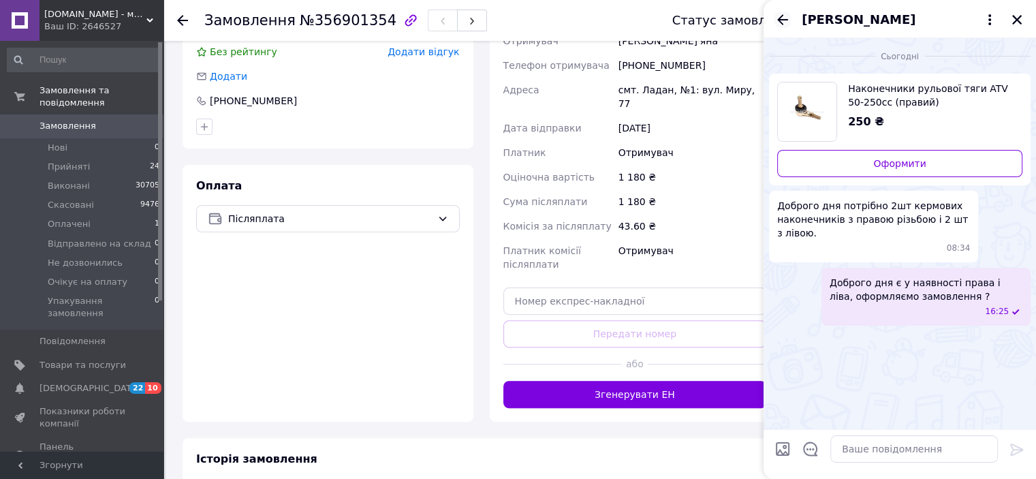
click at [782, 18] on icon "Назад" at bounding box center [782, 20] width 16 height 16
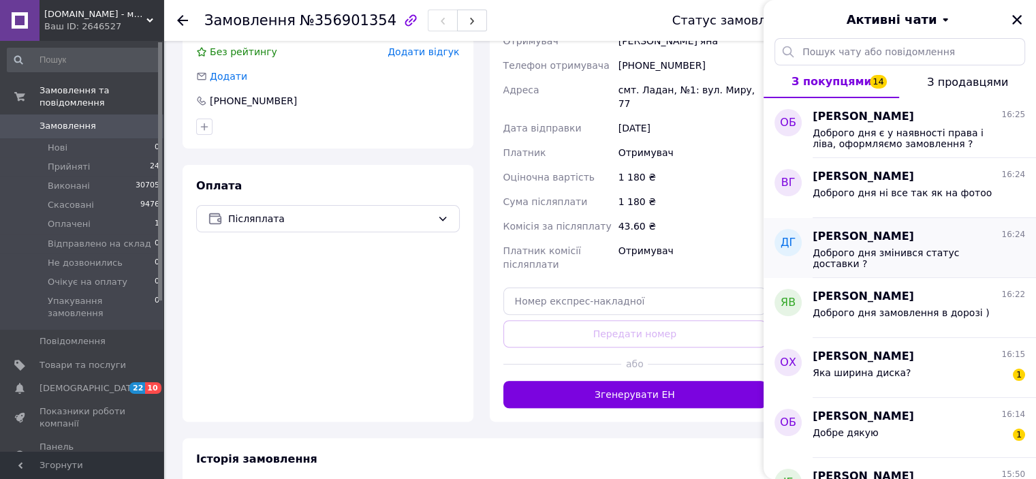
scroll to position [68, 0]
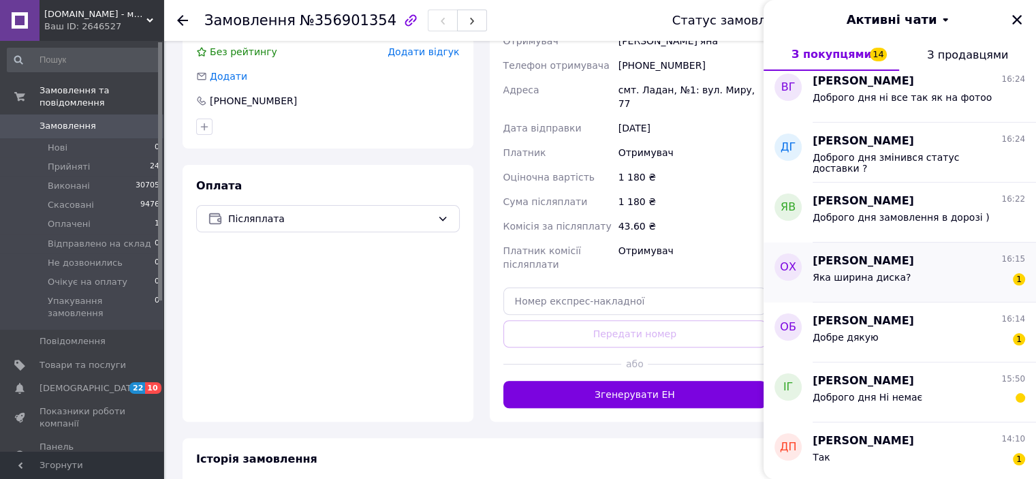
click at [886, 274] on span "Яка ширина диска?" at bounding box center [861, 277] width 98 height 11
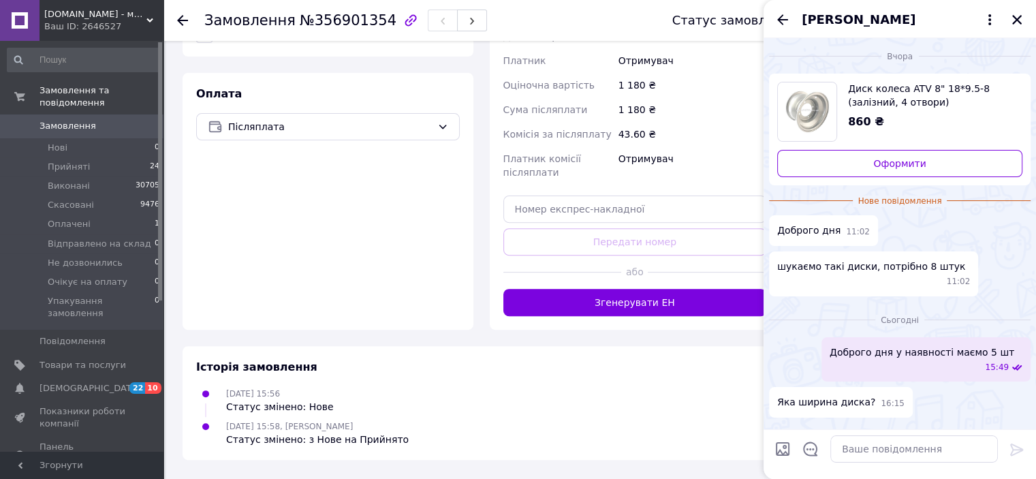
scroll to position [409, 0]
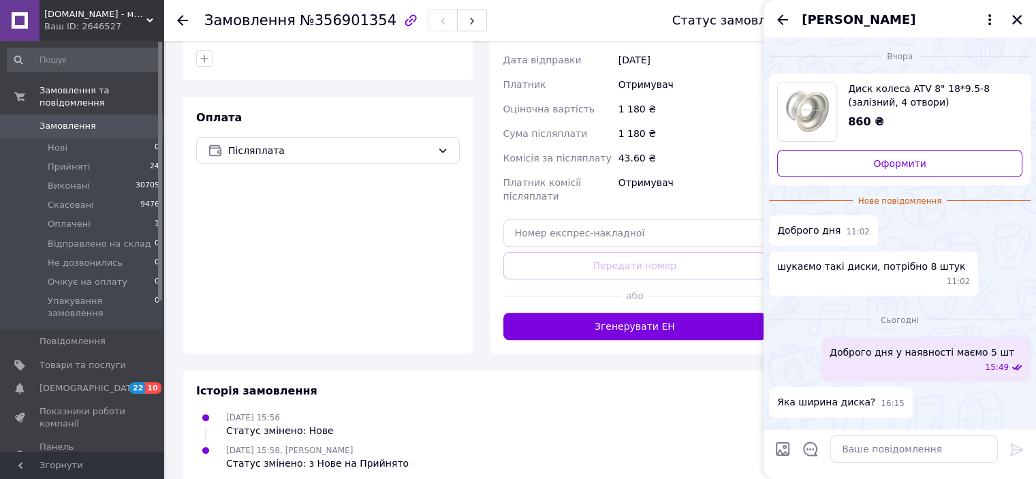
click at [828, 95] on img "Переглянути товар" at bounding box center [807, 111] width 59 height 59
click at [880, 447] on textarea at bounding box center [914, 448] width 168 height 27
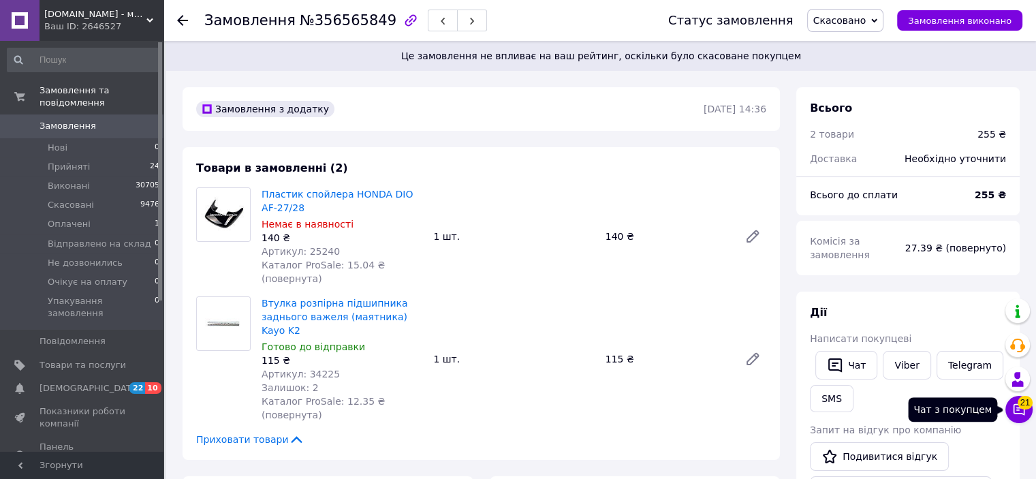
click at [1020, 405] on span "21" at bounding box center [1024, 403] width 15 height 14
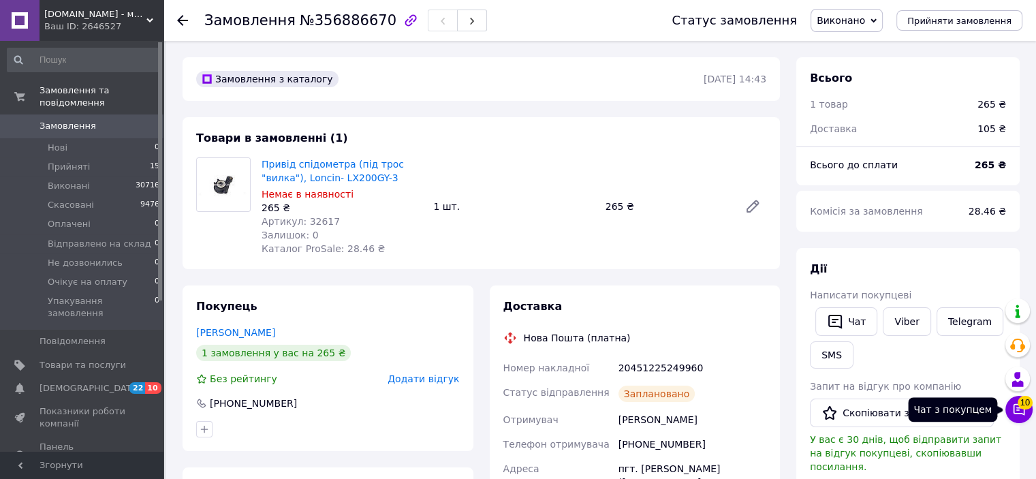
click at [1026, 402] on span "10" at bounding box center [1024, 400] width 15 height 14
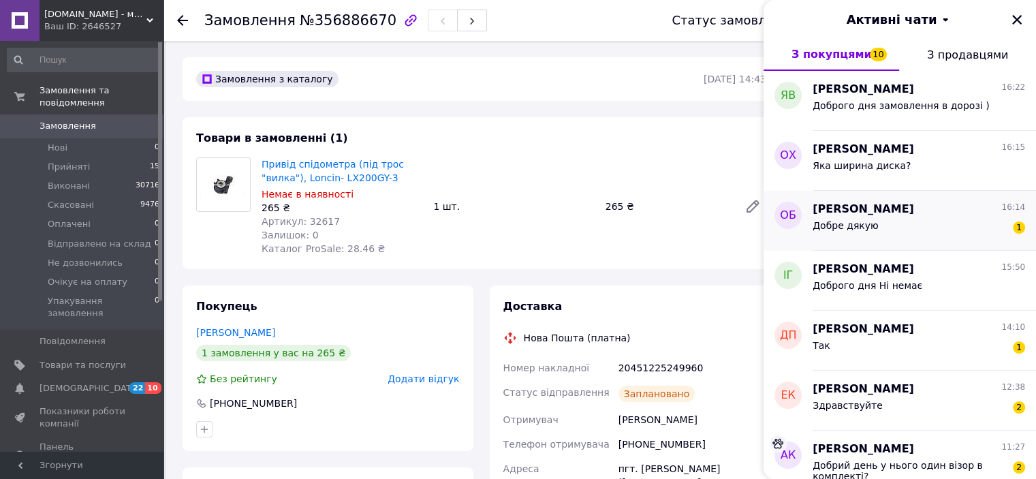
scroll to position [204, 0]
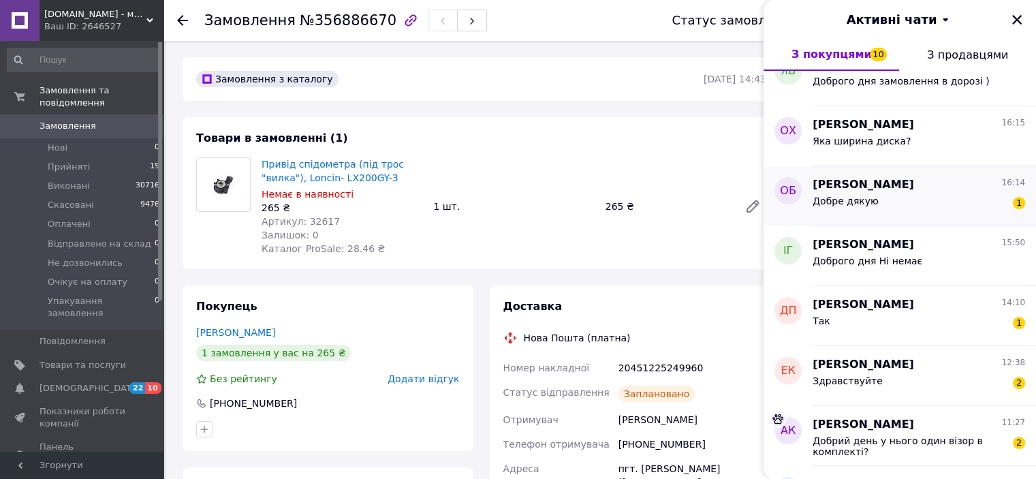
click at [913, 197] on div "Добре дякую 1" at bounding box center [918, 204] width 212 height 22
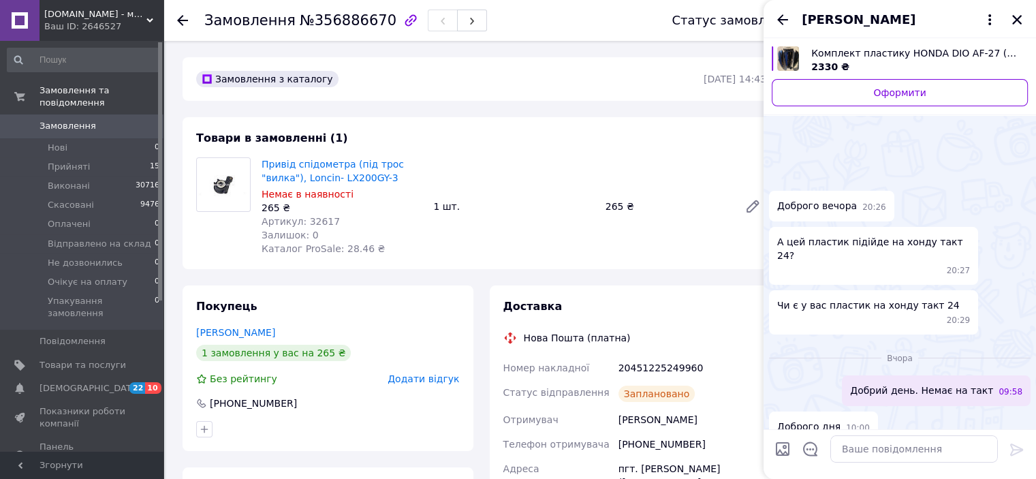
scroll to position [215, 0]
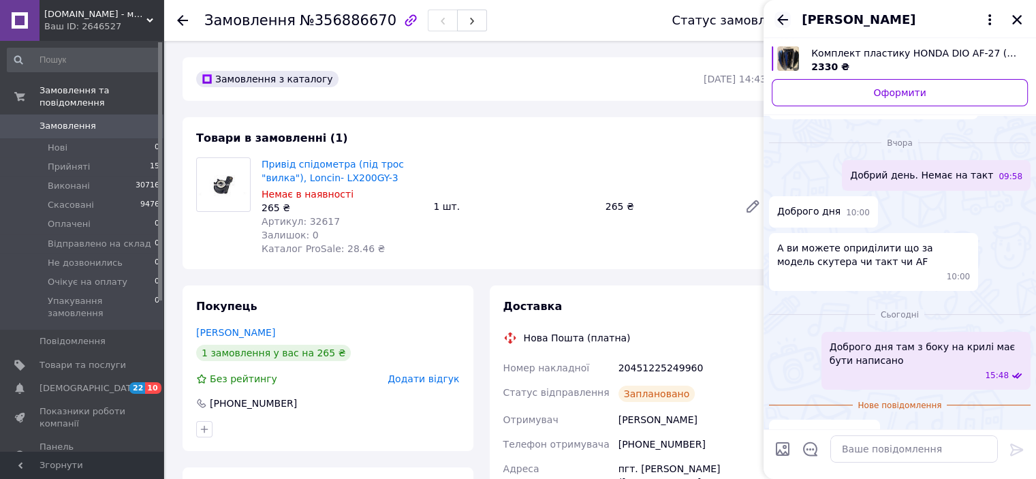
click at [780, 16] on icon "Назад" at bounding box center [782, 20] width 16 height 16
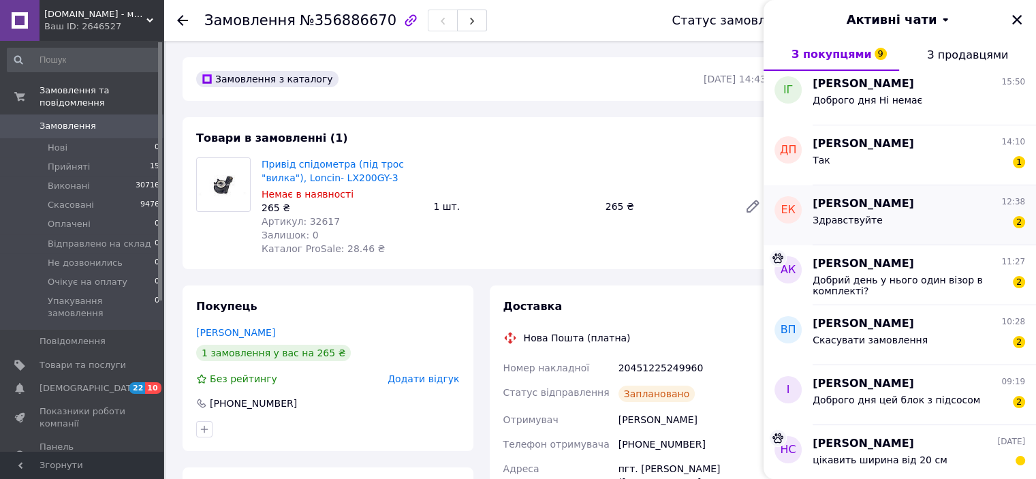
scroll to position [409, 0]
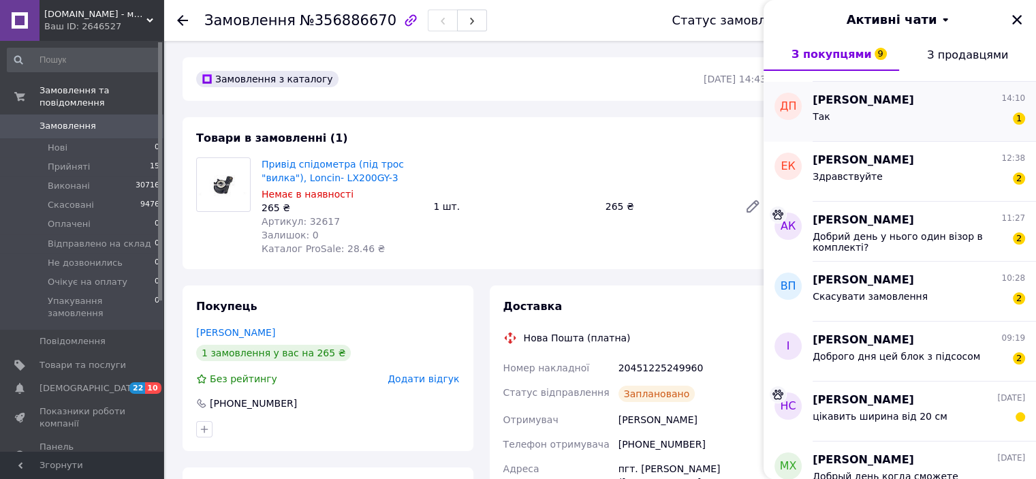
click at [888, 106] on div "[PERSON_NAME] 14:10" at bounding box center [918, 101] width 212 height 16
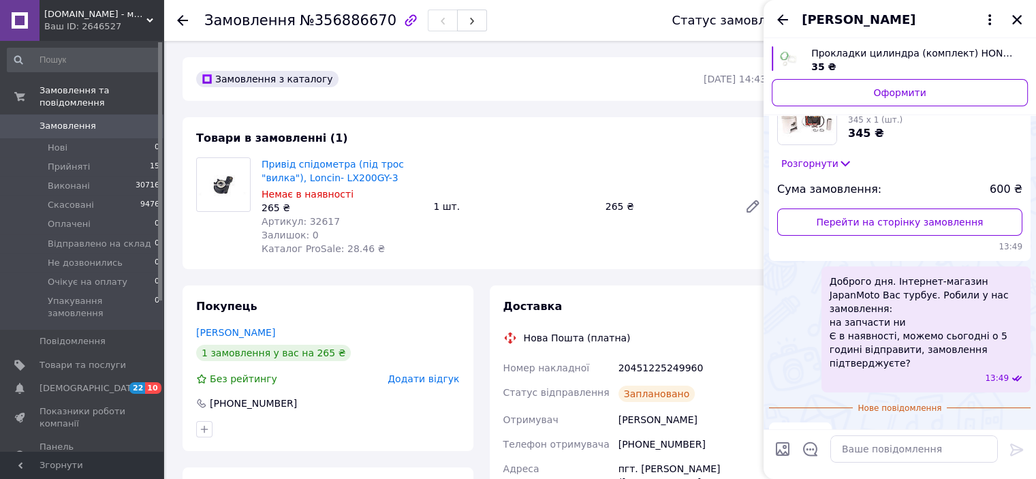
scroll to position [195, 0]
click at [857, 449] on textarea at bounding box center [914, 448] width 168 height 27
click at [812, 431] on span "14:10" at bounding box center [812, 437] width 24 height 12
click at [815, 431] on span "14:10" at bounding box center [812, 437] width 24 height 12
click at [778, 20] on icon "Назад" at bounding box center [782, 19] width 11 height 10
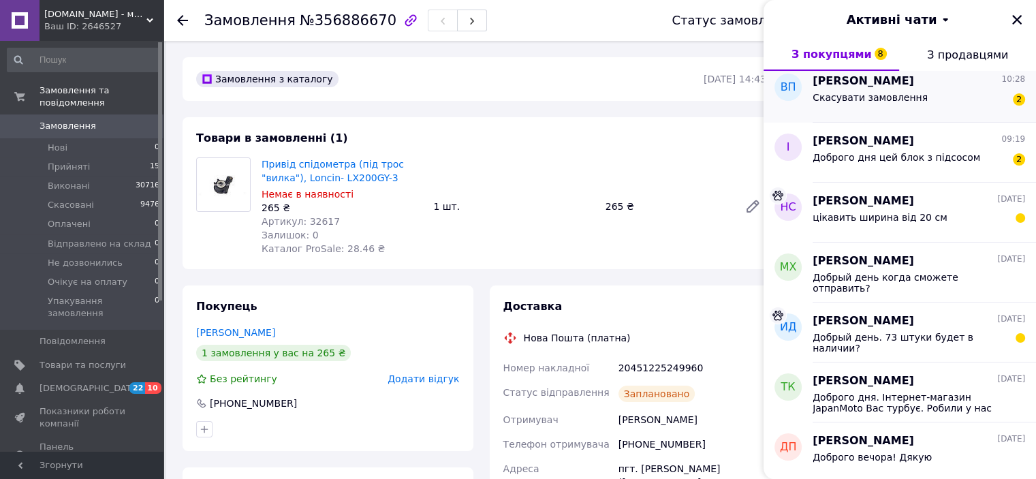
scroll to position [613, 0]
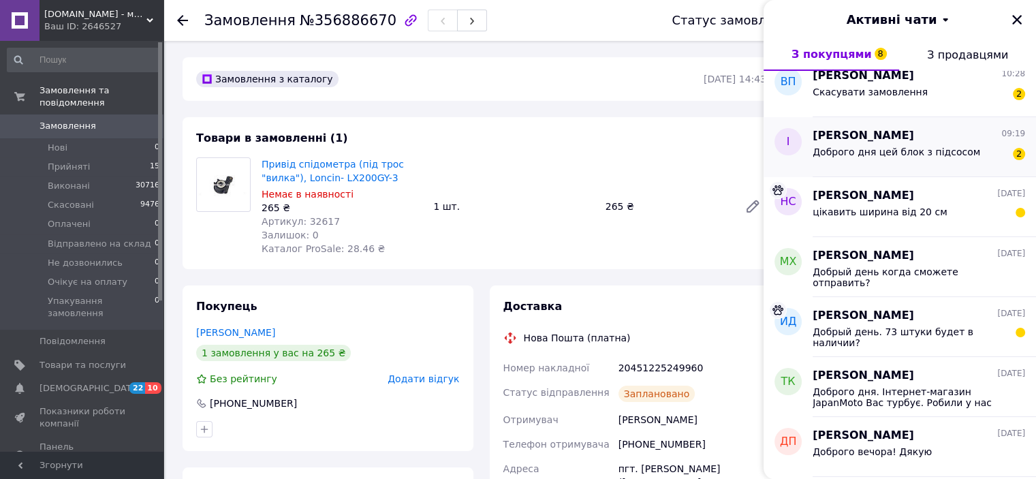
click at [882, 163] on div "Доброго дня цей блок з підсосом" at bounding box center [896, 155] width 168 height 19
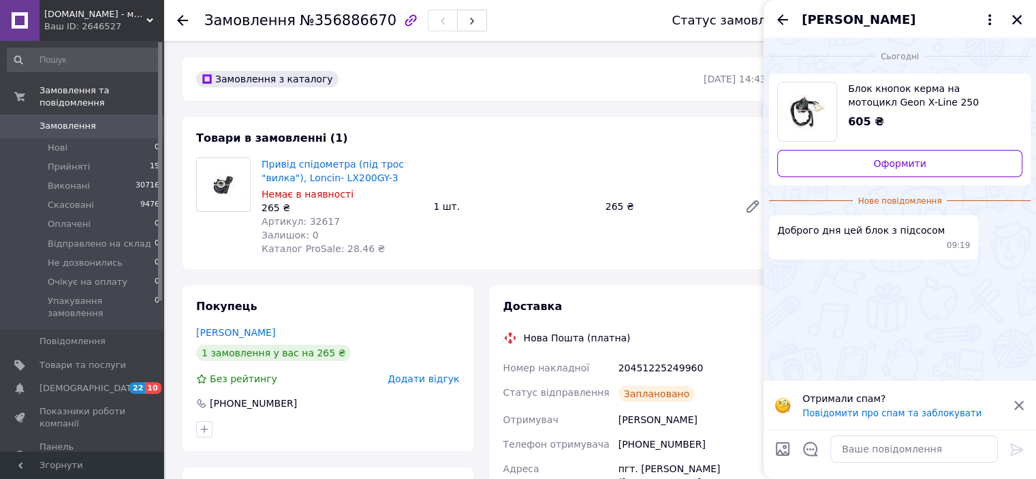
click at [817, 106] on img "Переглянути товар" at bounding box center [807, 111] width 59 height 59
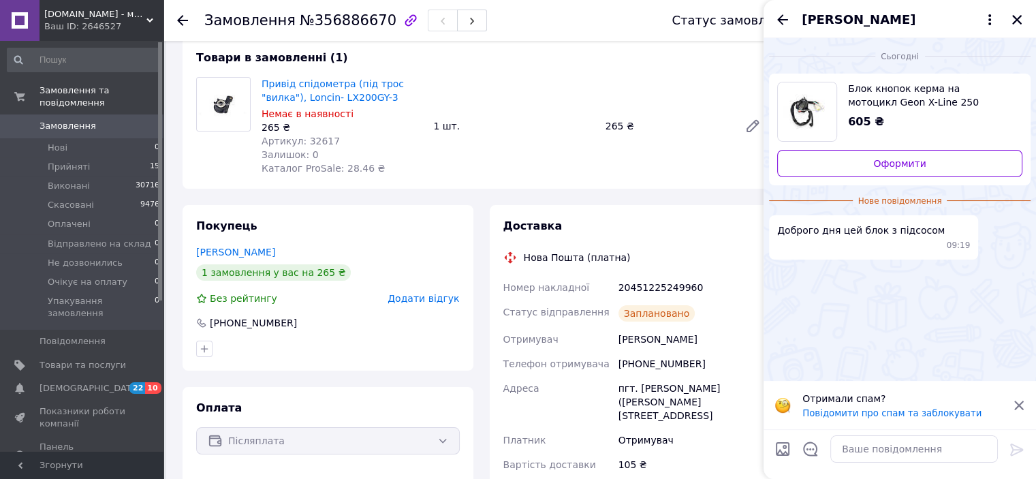
scroll to position [204, 0]
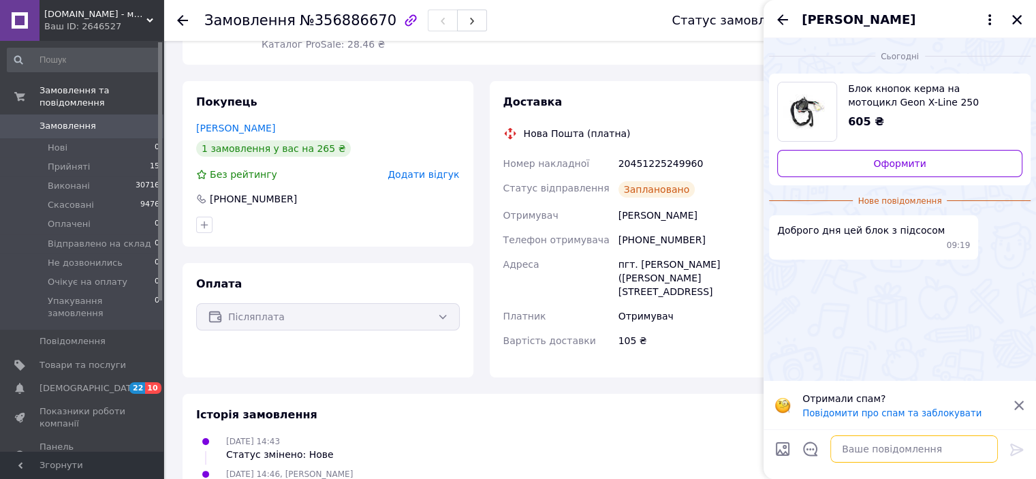
click at [863, 455] on textarea at bounding box center [914, 448] width 168 height 27
type textarea "Доброго дня все як на фото"
click at [820, 113] on img "Переглянути товар" at bounding box center [807, 111] width 59 height 59
click at [945, 443] on textarea "Доброго дня все як на фото" at bounding box center [900, 448] width 195 height 27
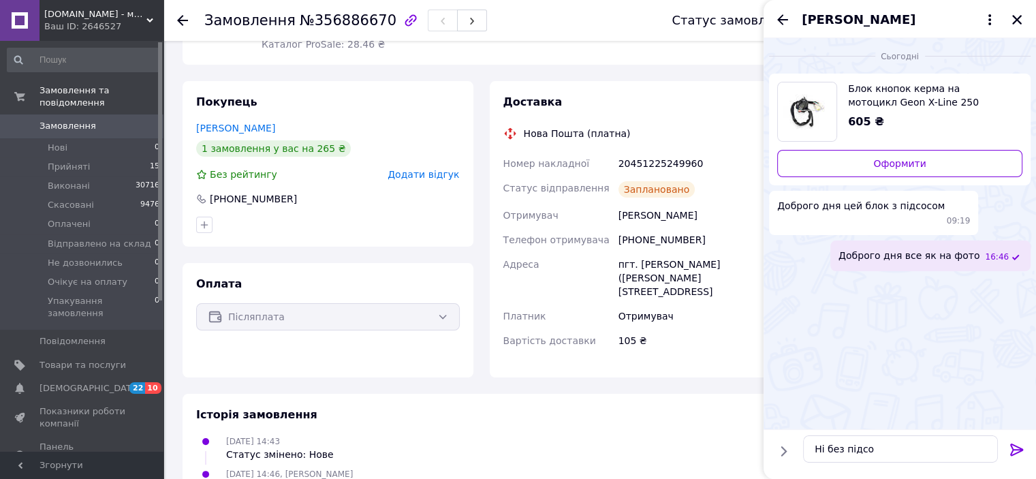
click at [242, 249] on div "Покупець [PERSON_NAME] 1 замовлення у вас на 265 ₴ Без рейтингу Додати відгук […" at bounding box center [328, 229] width 291 height 296
click at [886, 449] on textarea "Ні без підсо" at bounding box center [900, 448] width 195 height 27
type textarea "Ні без підсоса"
click at [776, 18] on icon "Назад" at bounding box center [782, 20] width 16 height 16
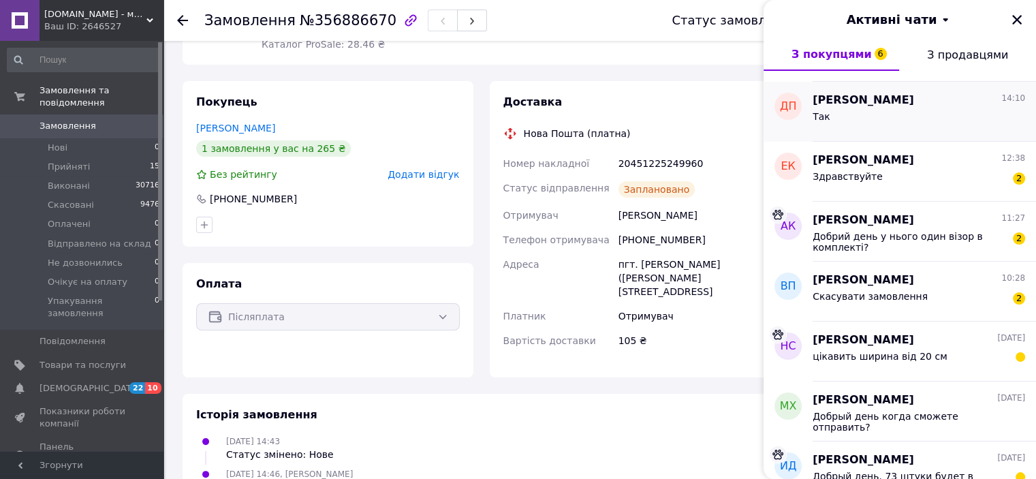
scroll to position [477, 0]
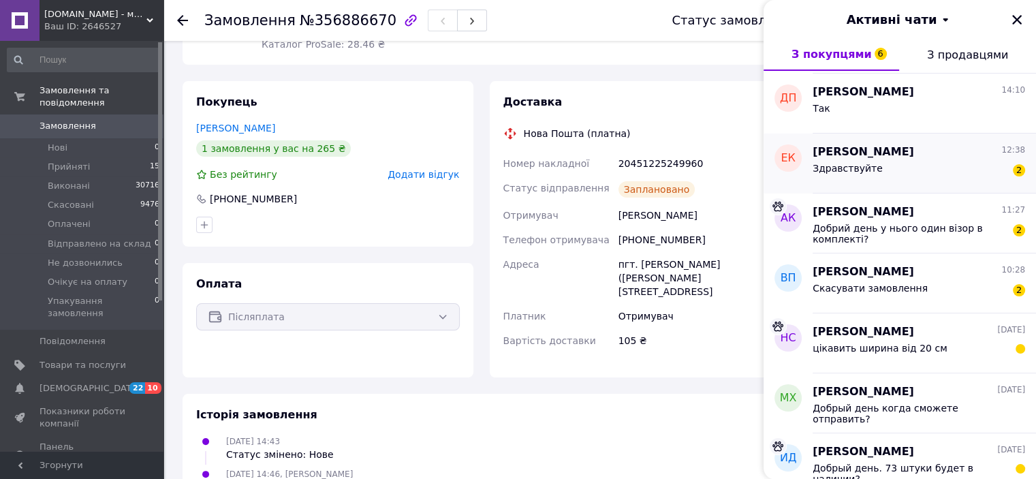
click at [902, 162] on div "Здравствуйте 2" at bounding box center [918, 171] width 212 height 22
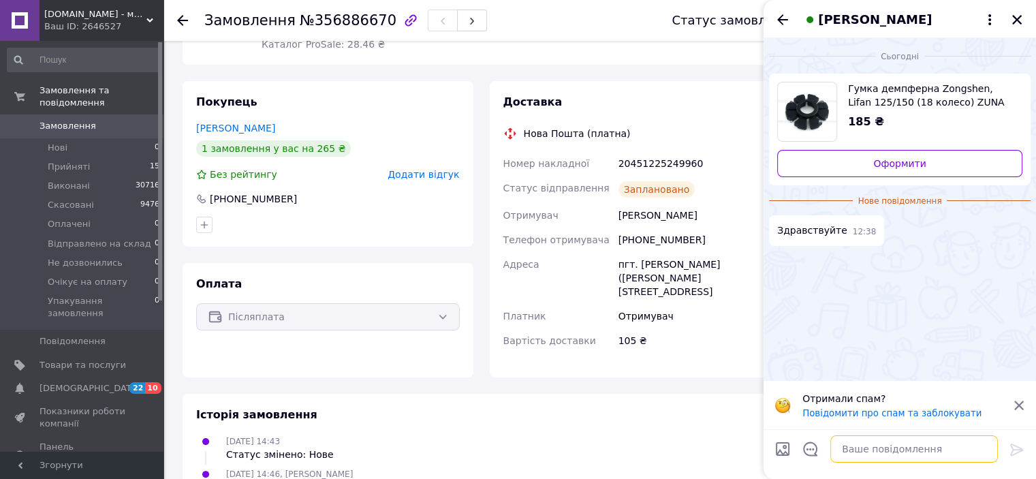
click at [869, 444] on textarea at bounding box center [914, 448] width 168 height 27
type textarea "Доброго дня"
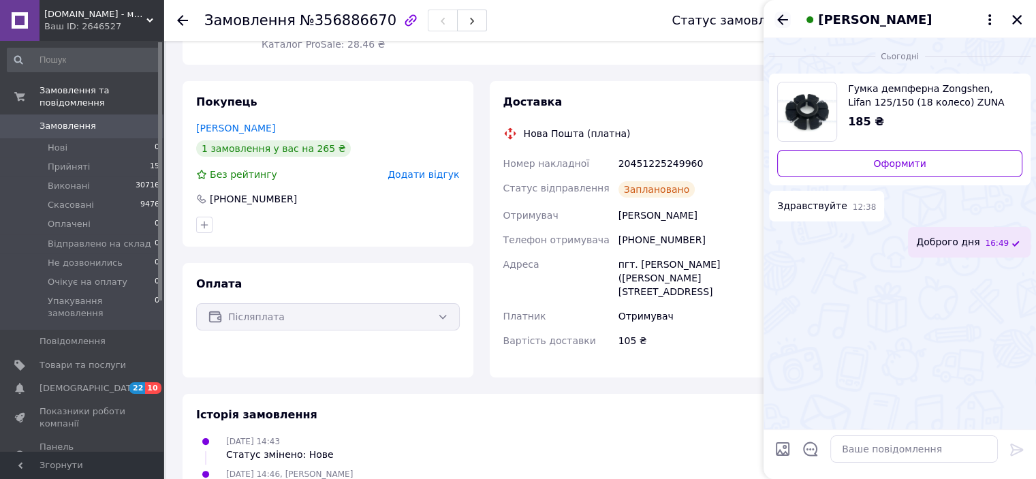
click at [784, 25] on icon "Назад" at bounding box center [782, 20] width 16 height 16
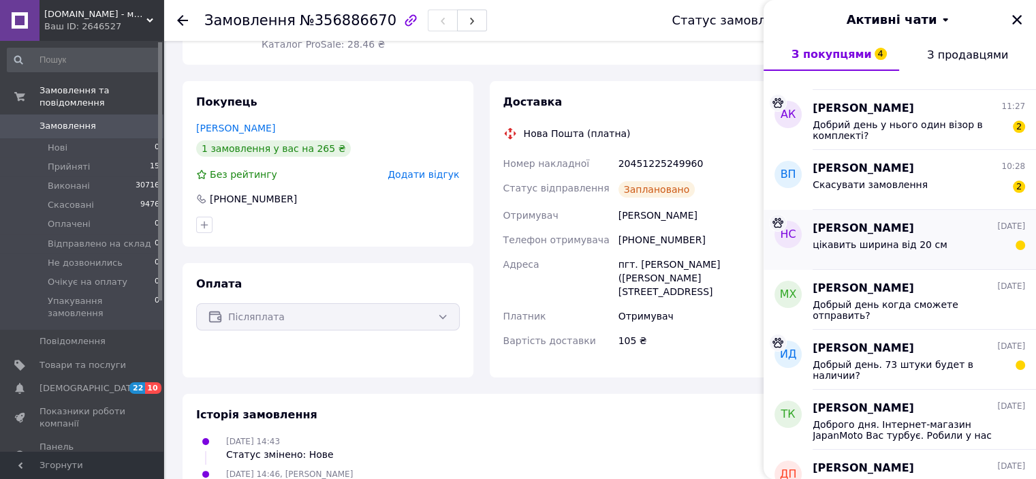
scroll to position [613, 0]
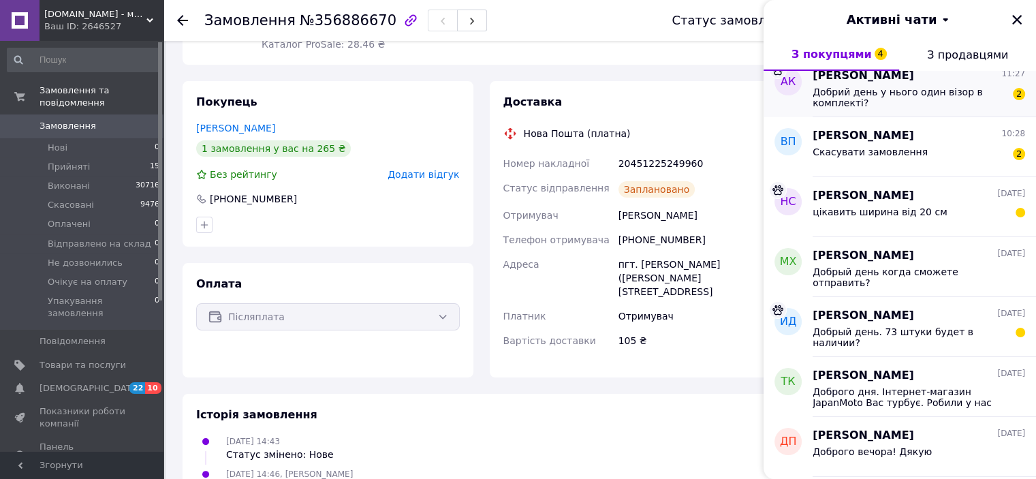
click at [928, 87] on span "Добрий день у нього один візор в комплекті?" at bounding box center [908, 97] width 193 height 22
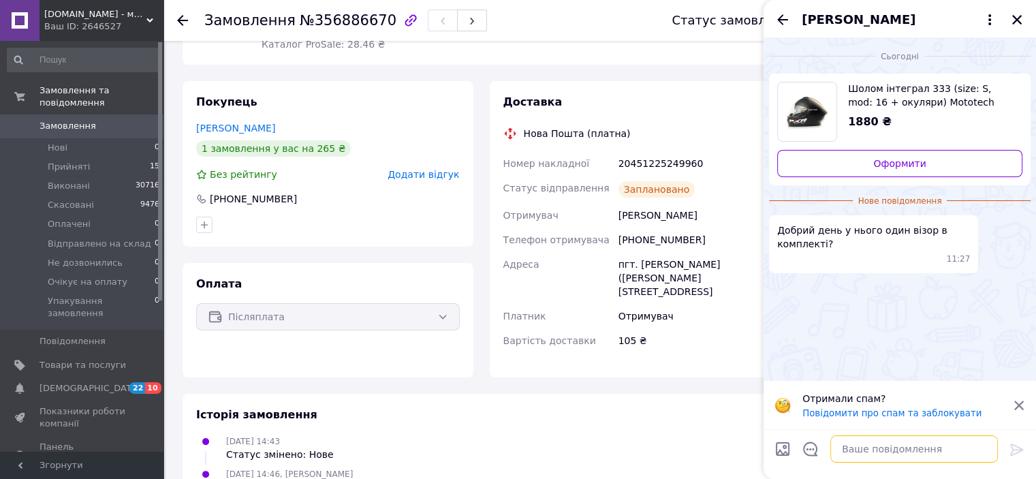
click at [874, 446] on textarea at bounding box center [914, 448] width 168 height 27
type textarea "Доброго дня так один )"
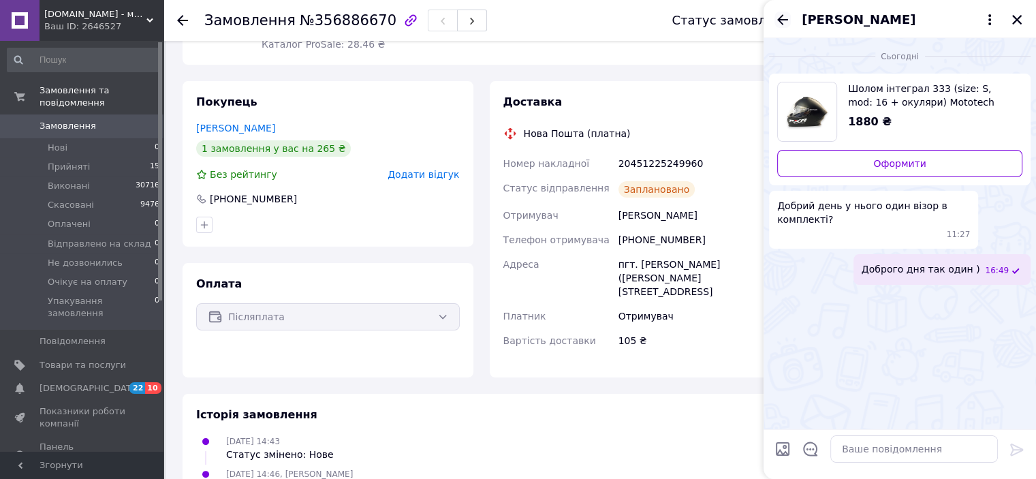
click at [787, 20] on icon "Назад" at bounding box center [782, 19] width 11 height 10
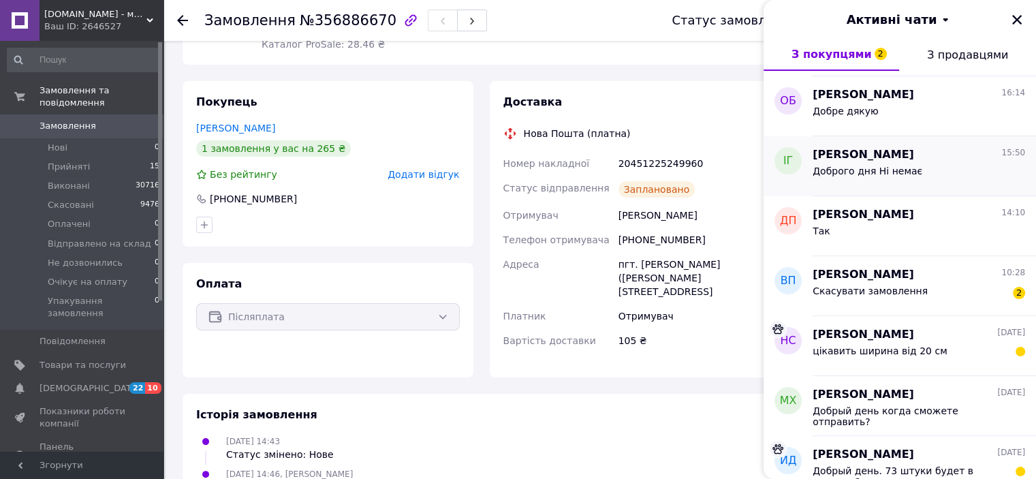
scroll to position [477, 0]
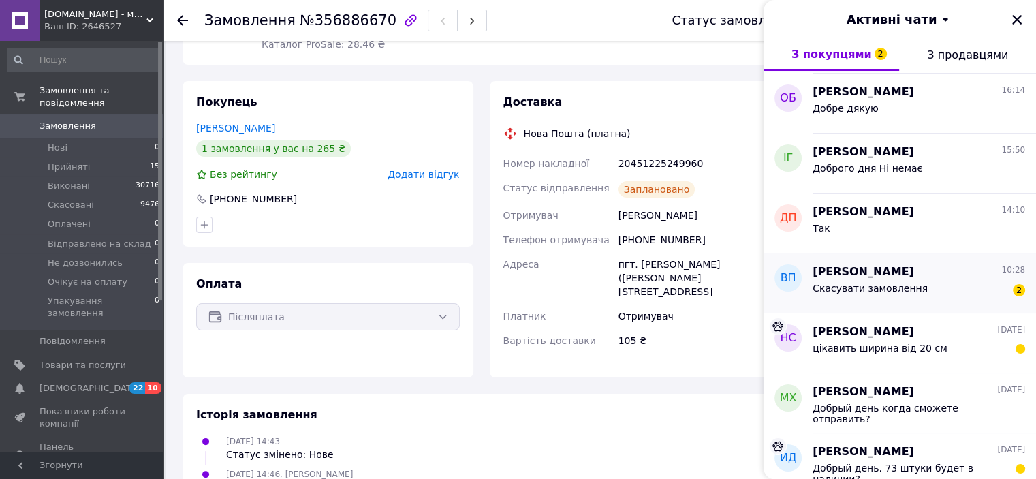
click at [921, 289] on div "Скасувати замовлення 2" at bounding box center [918, 291] width 212 height 22
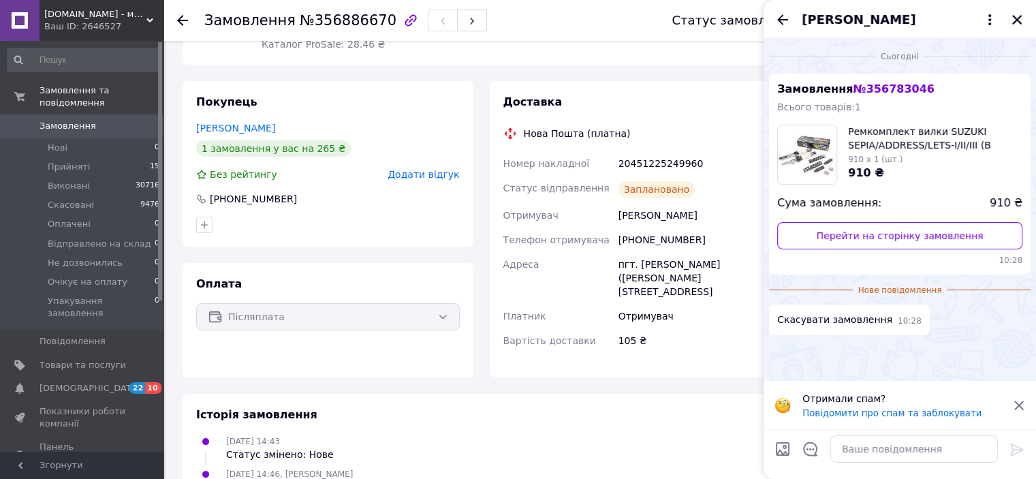
click at [1014, 397] on div "Отримали спам? Повідомити про спам та заблокувати" at bounding box center [899, 405] width 272 height 48
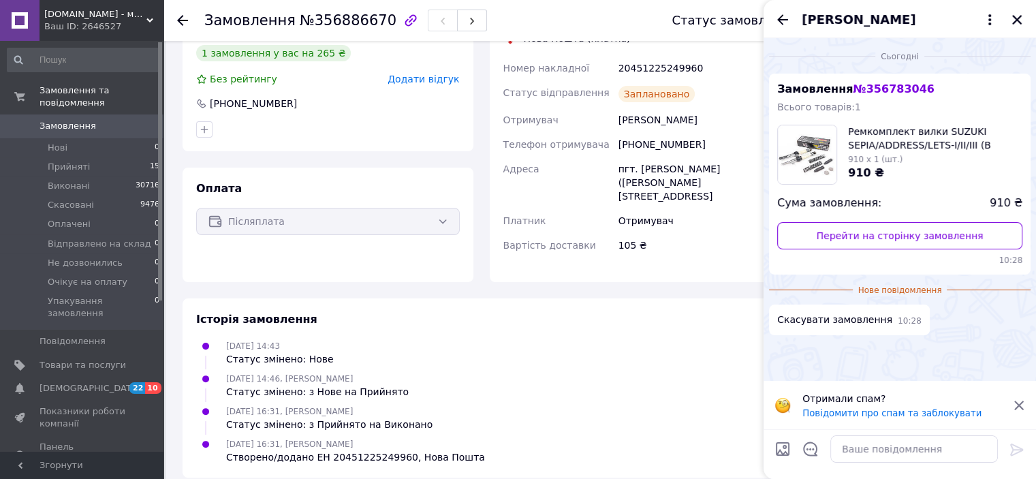
scroll to position [136, 0]
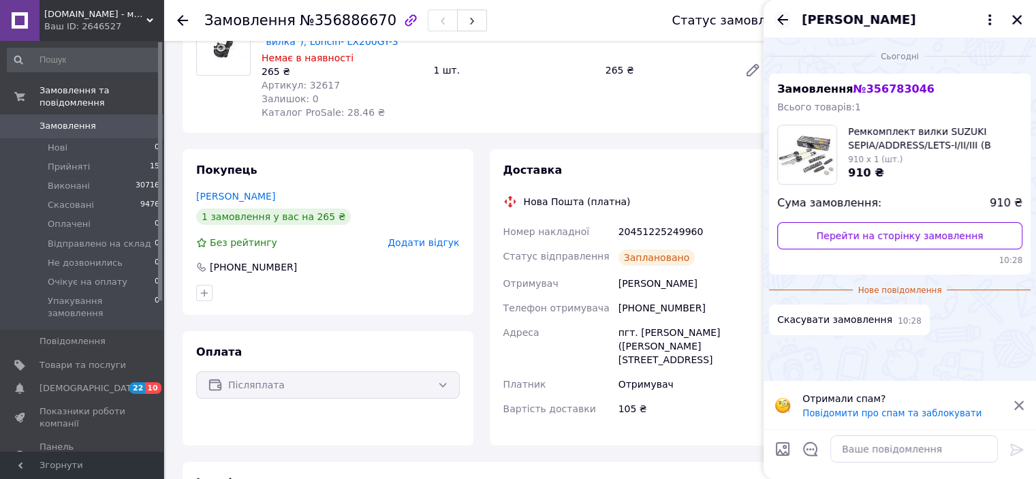
click at [782, 16] on icon "Назад" at bounding box center [782, 19] width 11 height 10
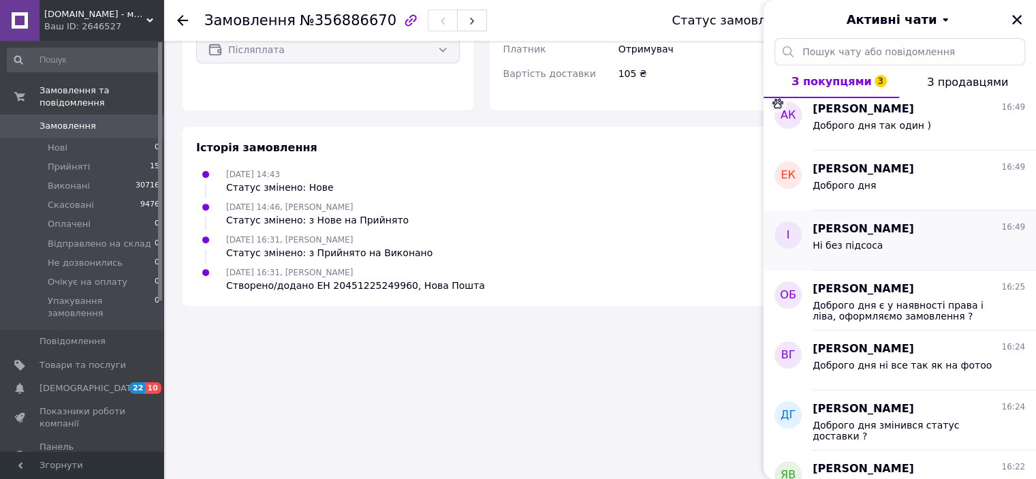
scroll to position [0, 0]
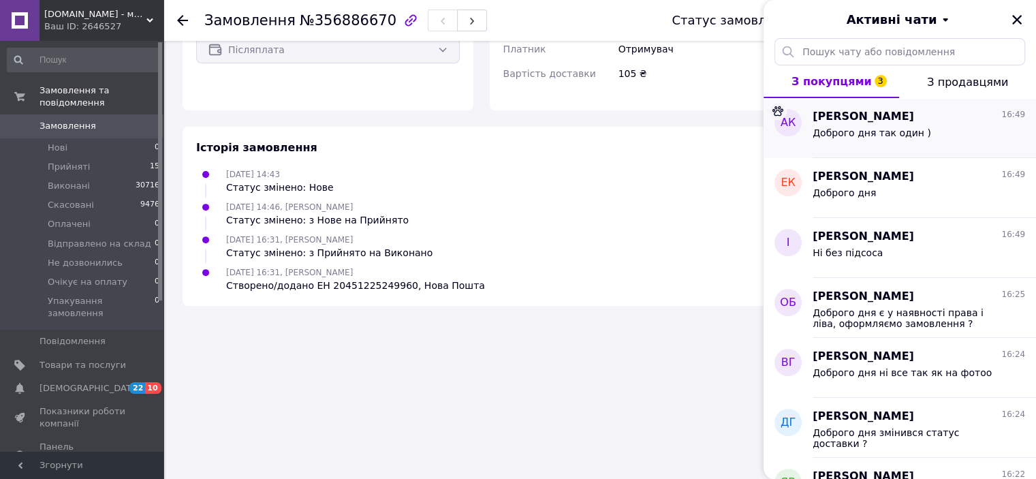
click at [896, 126] on div "Доброго дня так один )" at bounding box center [918, 136] width 212 height 22
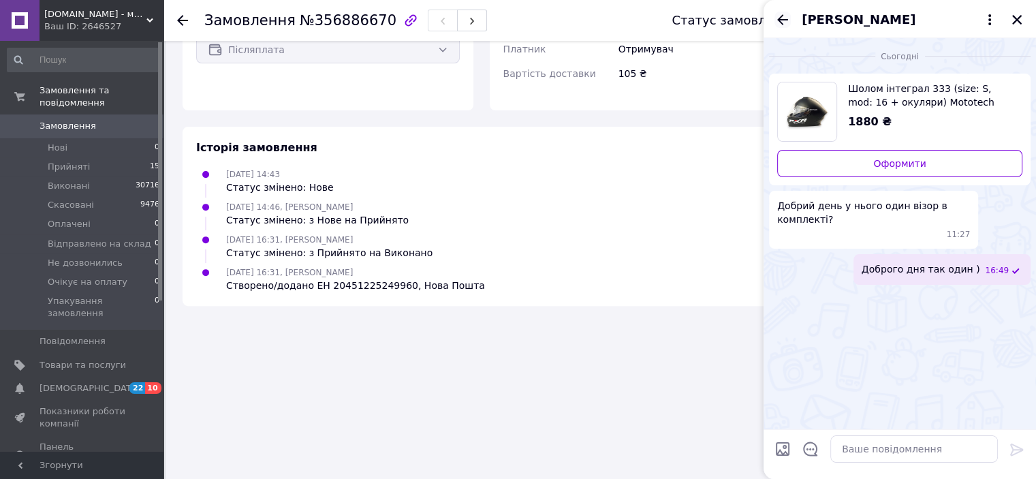
click at [785, 16] on icon "Назад" at bounding box center [782, 20] width 16 height 16
